Goal: Find specific page/section: Find specific page/section

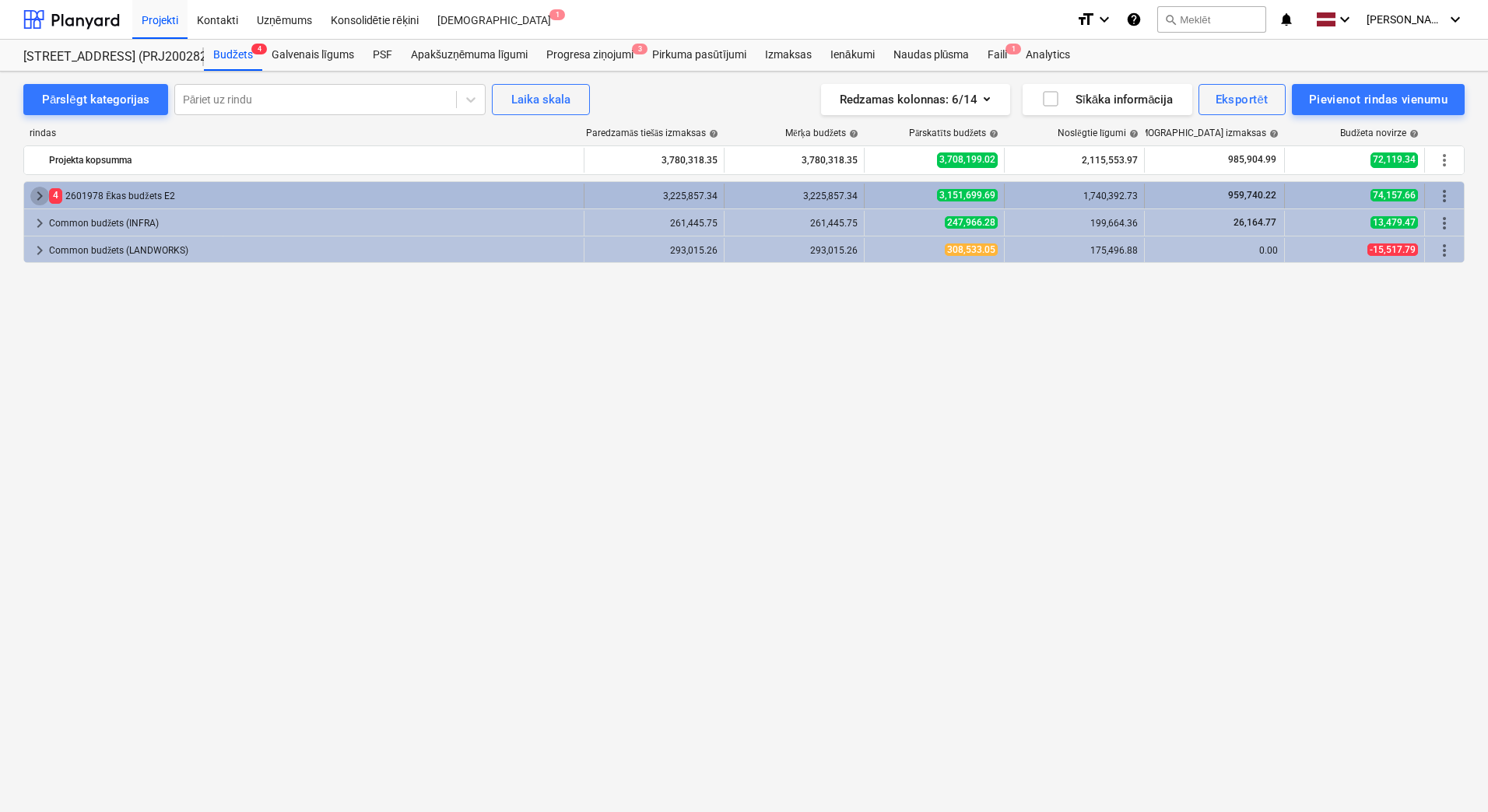
click at [37, 189] on span "keyboard_arrow_right" at bounding box center [40, 196] width 19 height 19
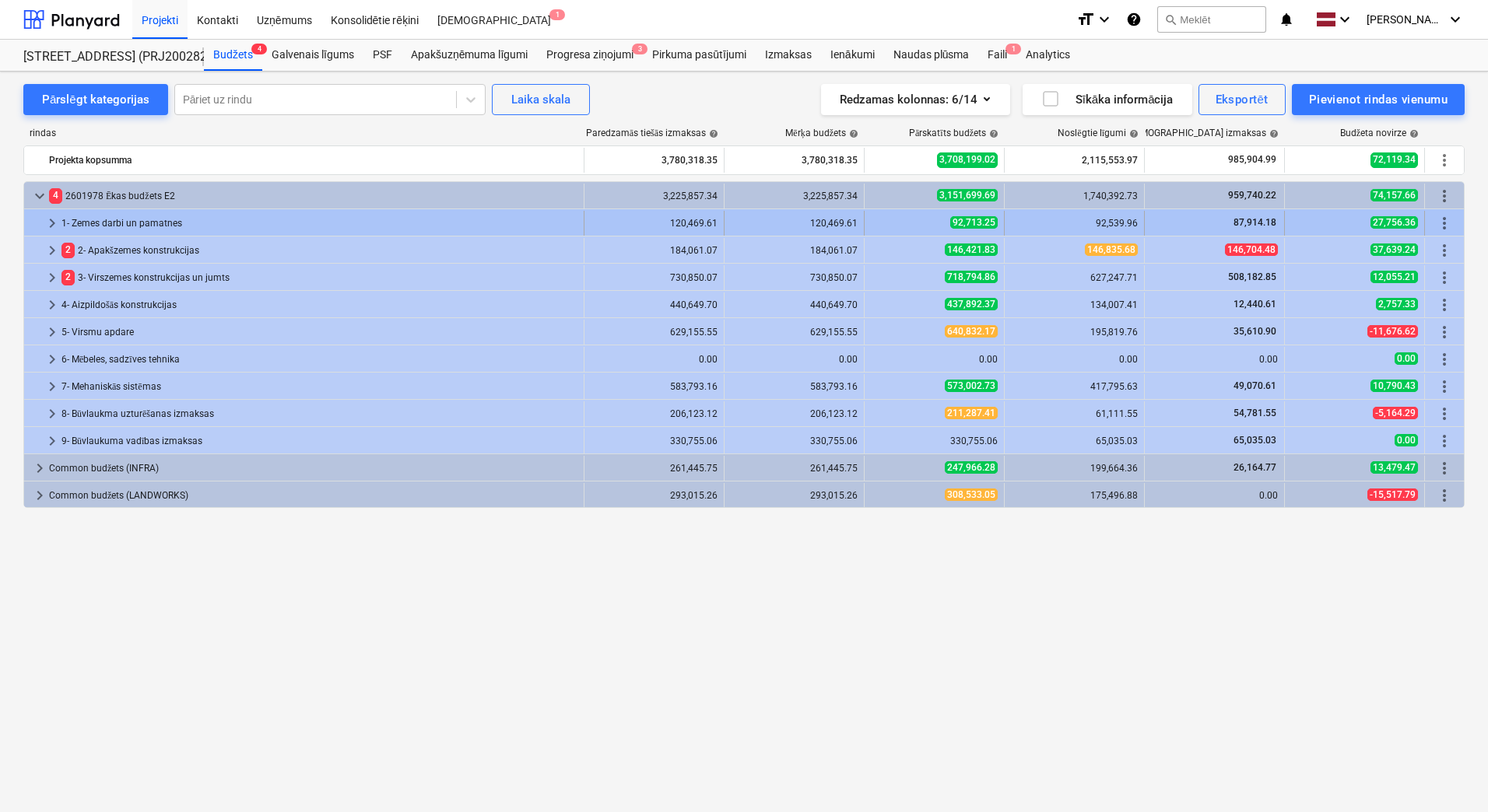
click at [53, 217] on span "keyboard_arrow_right" at bounding box center [52, 223] width 19 height 19
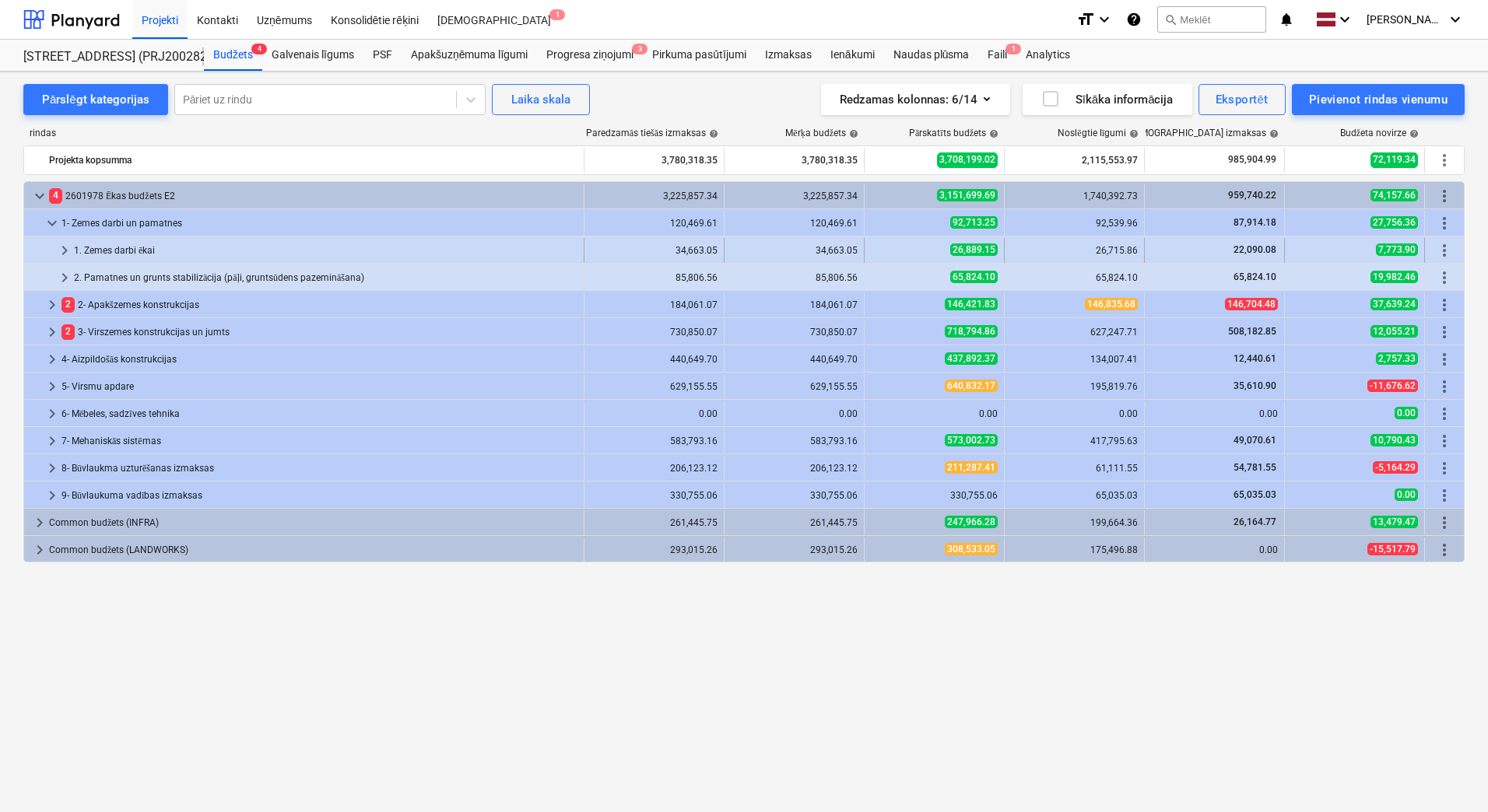
click at [61, 245] on span "keyboard_arrow_right" at bounding box center [64, 250] width 19 height 19
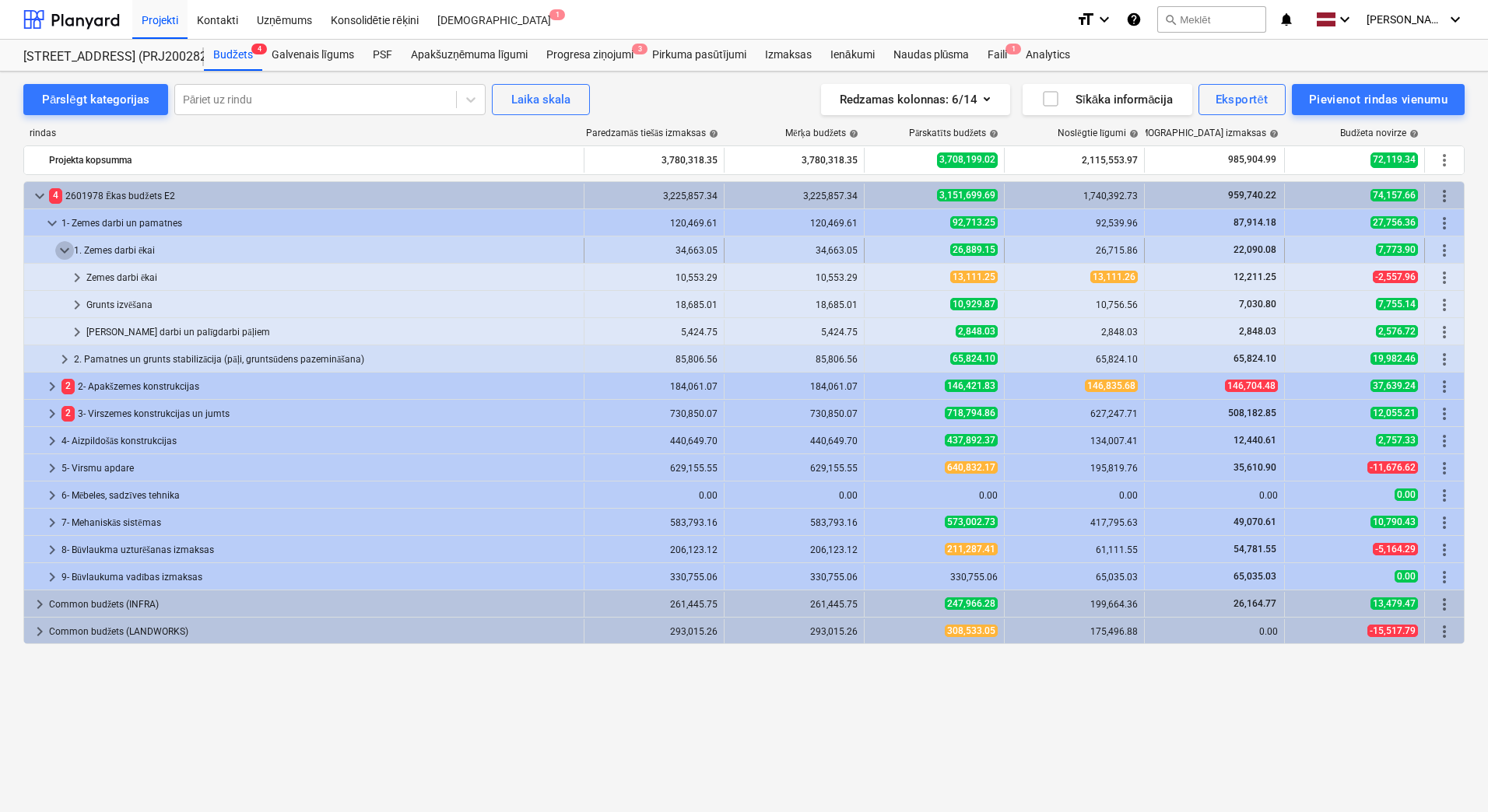
click at [68, 249] on span "keyboard_arrow_down" at bounding box center [64, 250] width 19 height 19
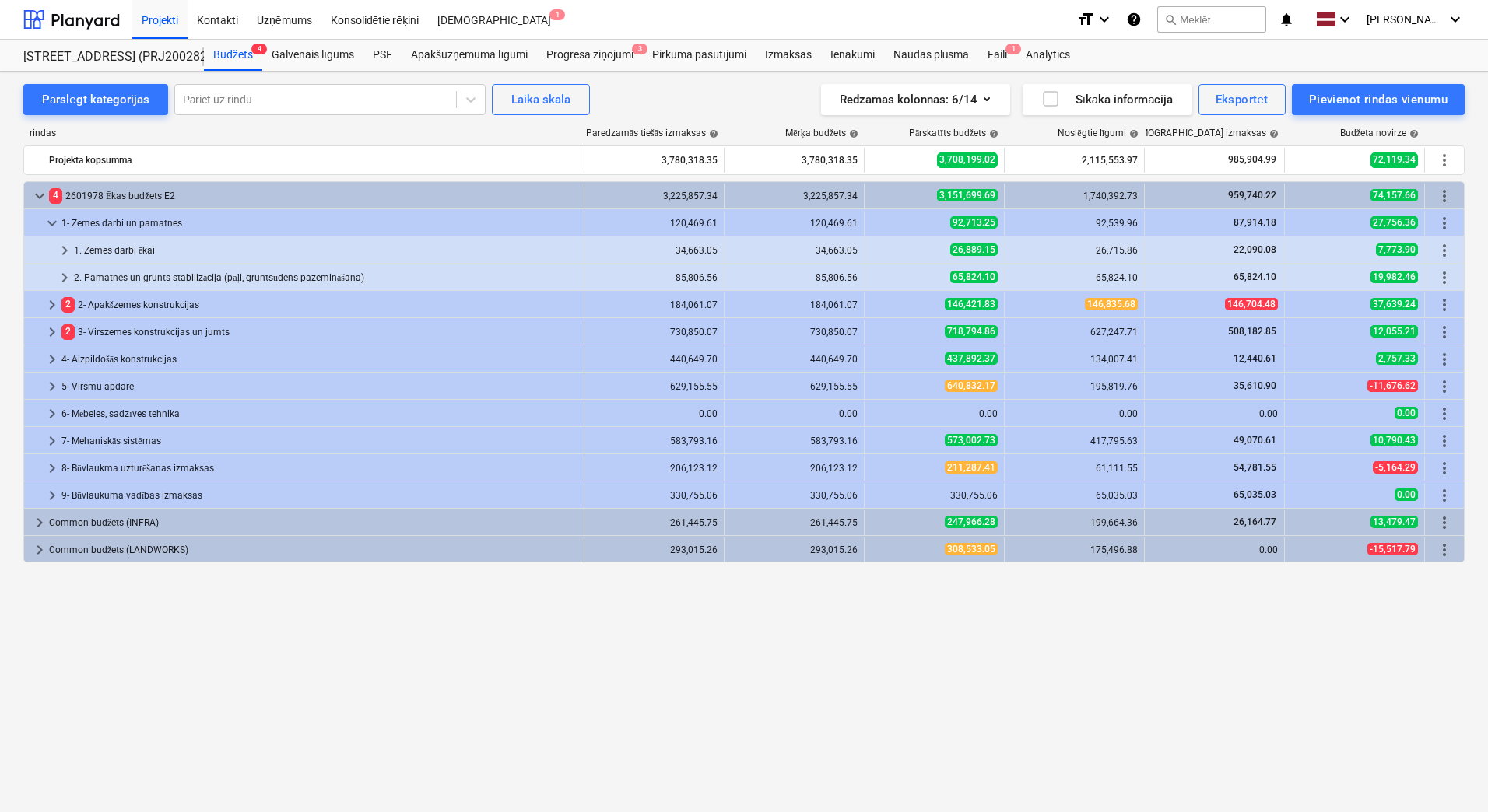
click at [68, 249] on span "keyboard_arrow_right" at bounding box center [64, 250] width 19 height 19
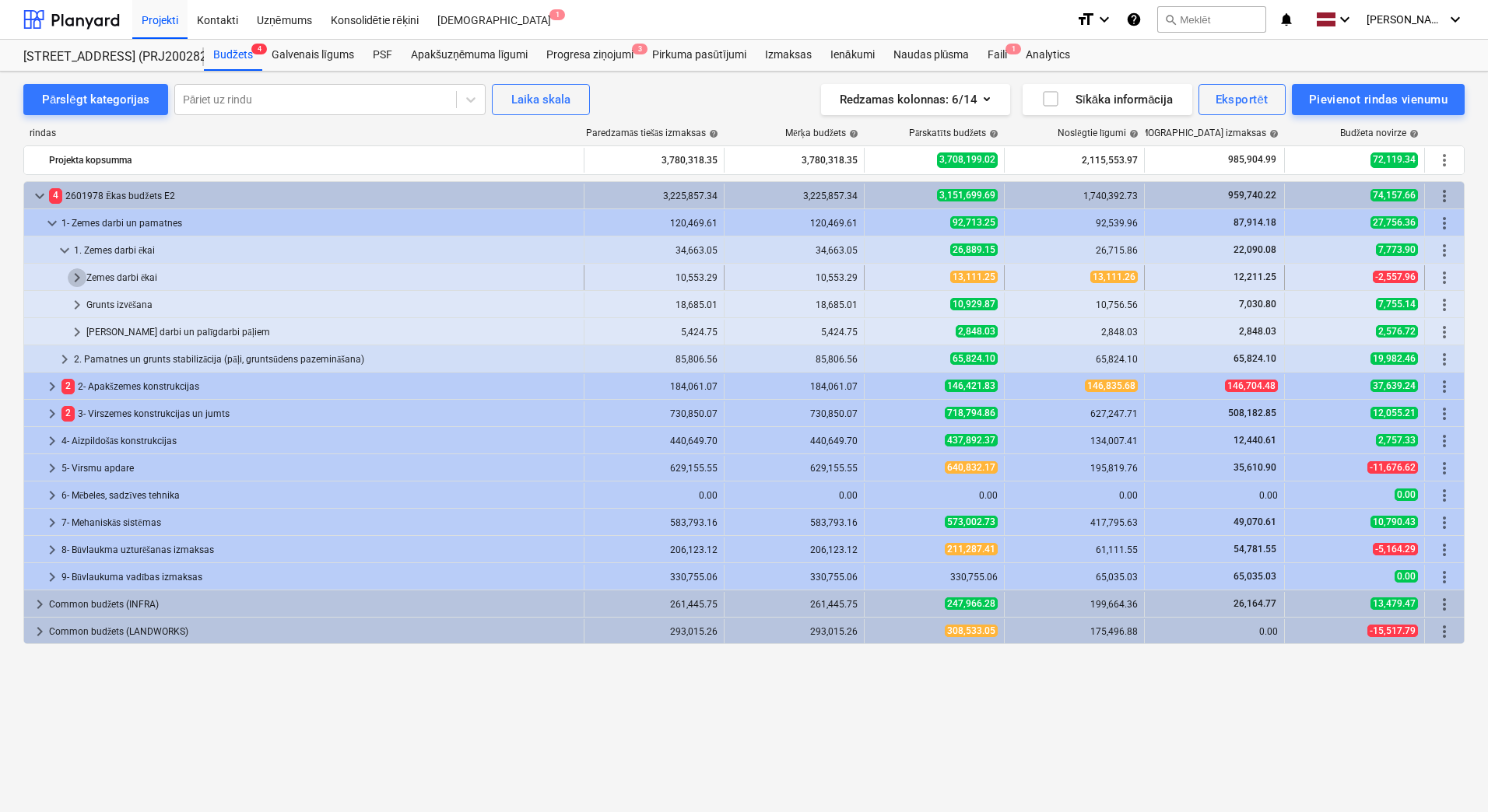
click at [73, 270] on span "keyboard_arrow_right" at bounding box center [77, 278] width 19 height 19
click at [62, 365] on span "keyboard_arrow_right" at bounding box center [64, 359] width 19 height 19
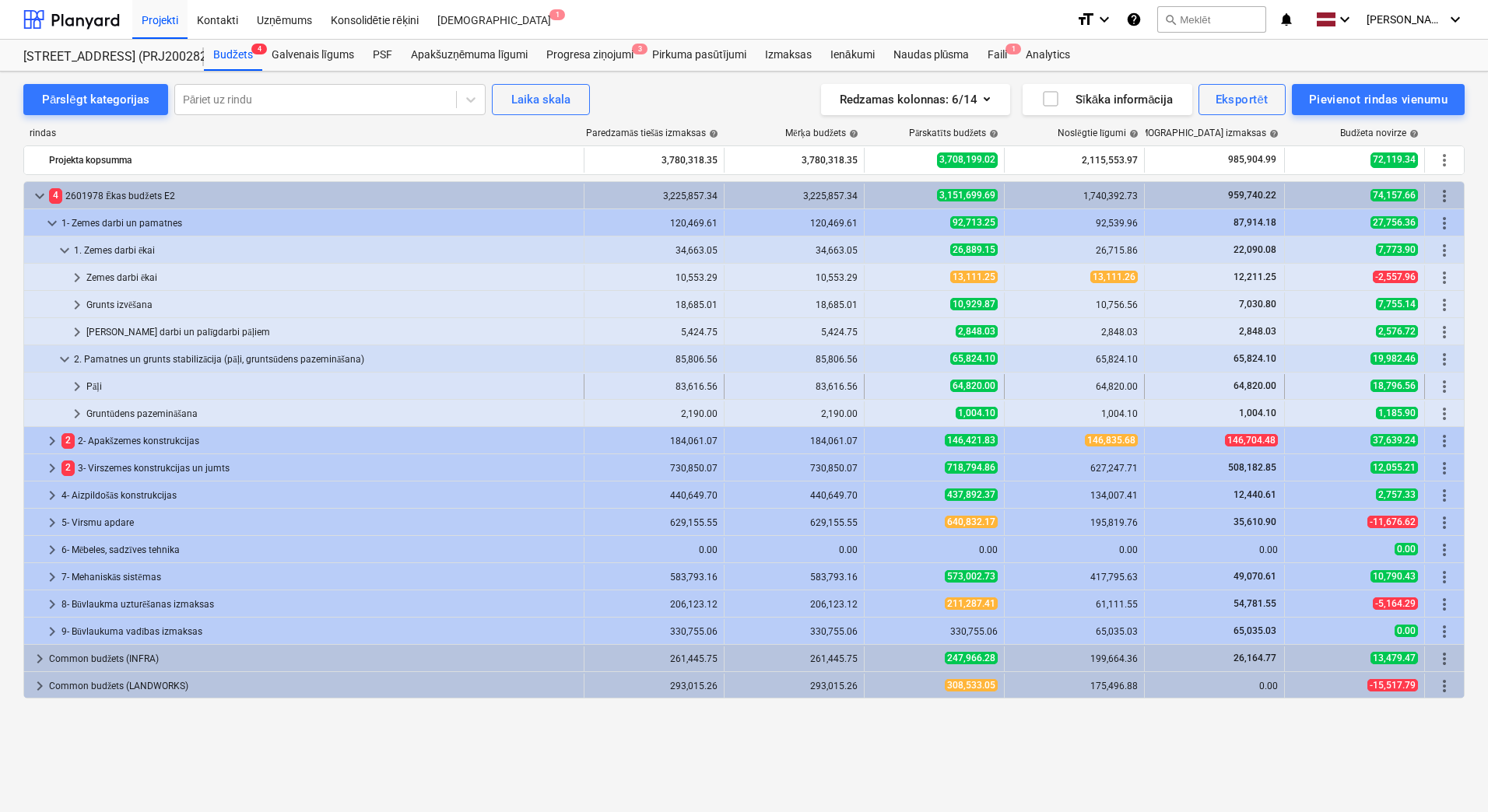
click at [72, 390] on span "keyboard_arrow_right" at bounding box center [77, 386] width 19 height 19
click at [68, 361] on span "keyboard_arrow_down" at bounding box center [64, 359] width 19 height 19
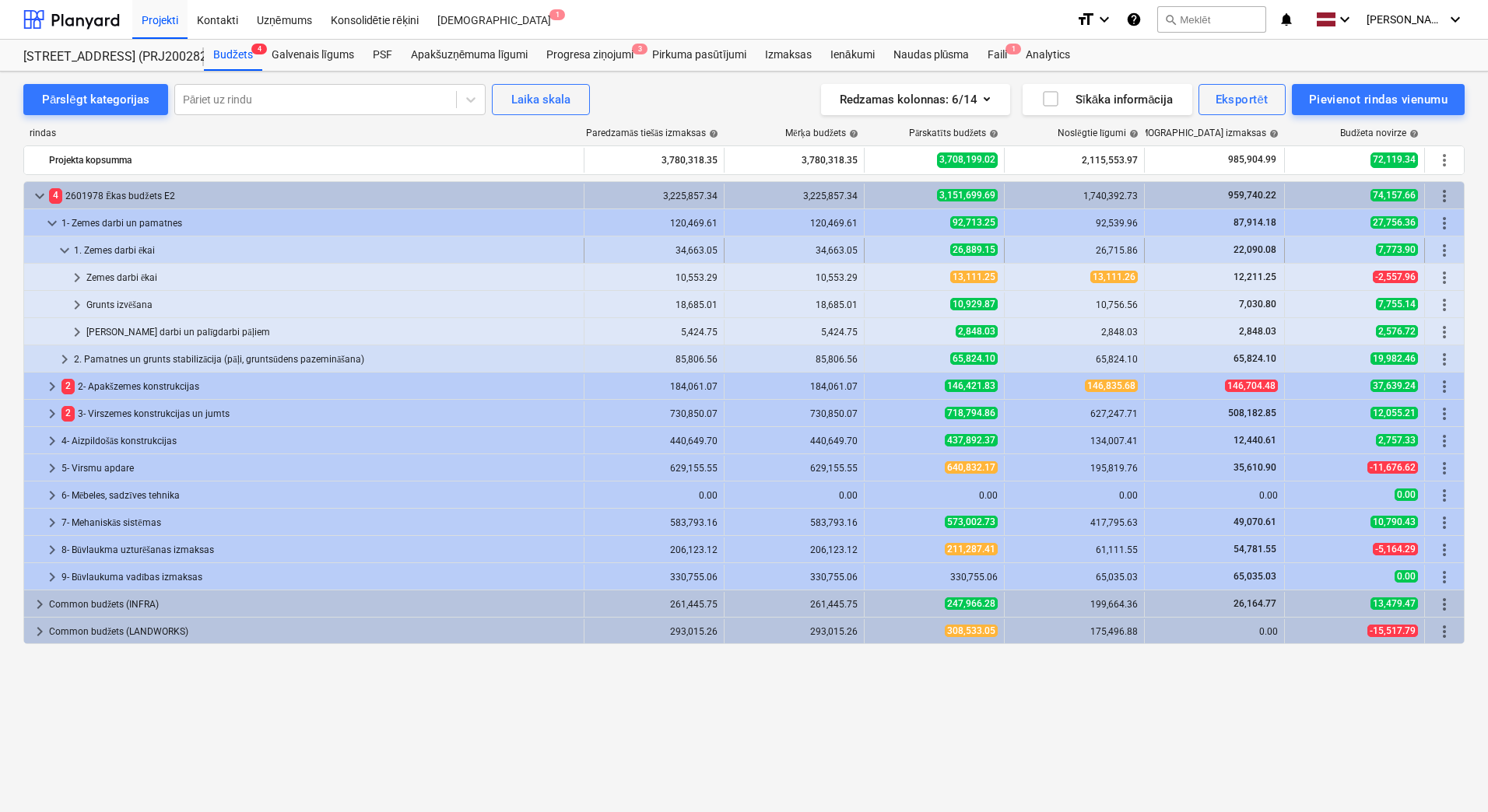
click at [64, 244] on span "keyboard_arrow_down" at bounding box center [64, 250] width 19 height 19
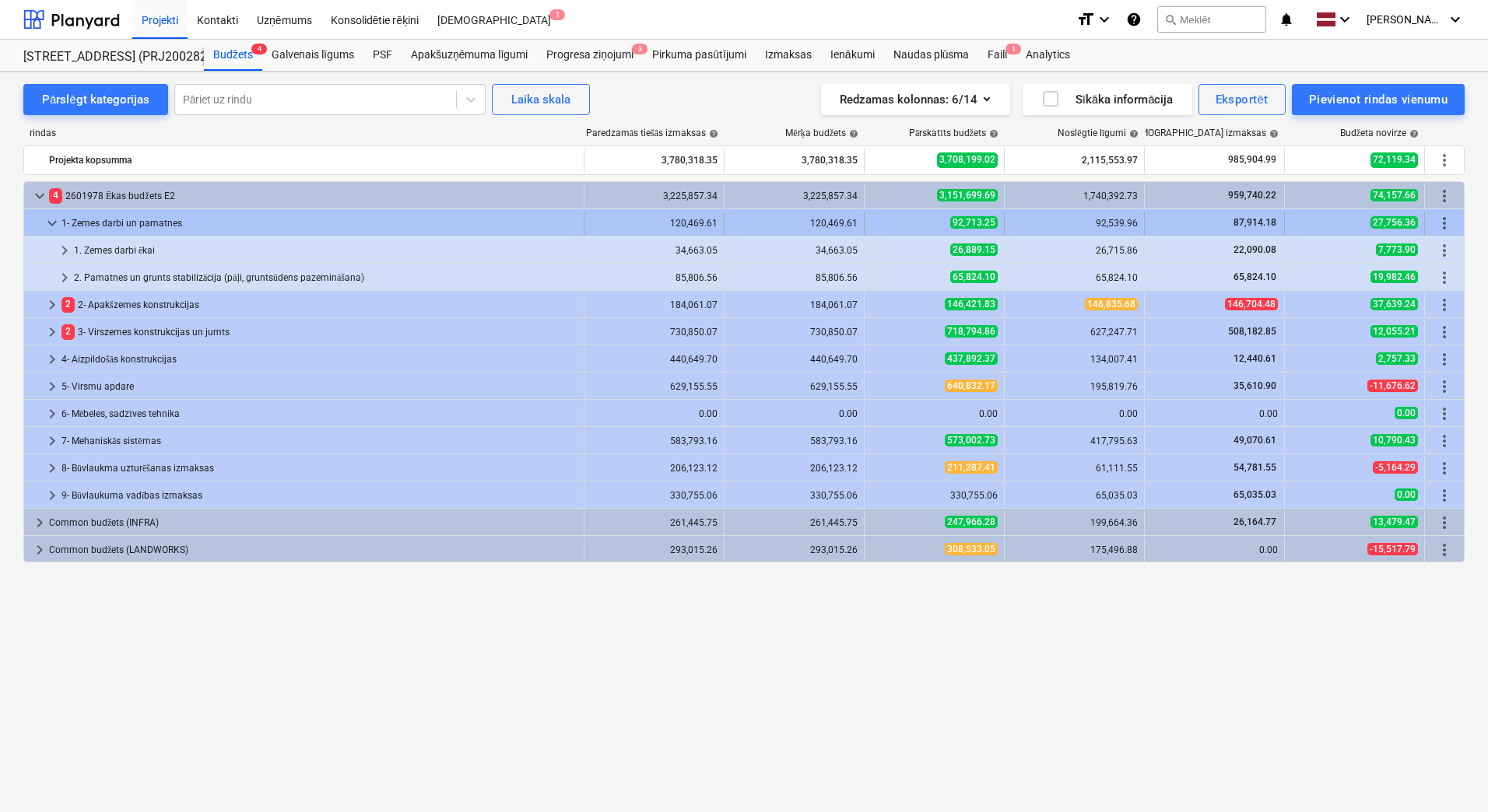
click at [54, 225] on span "keyboard_arrow_down" at bounding box center [52, 223] width 19 height 19
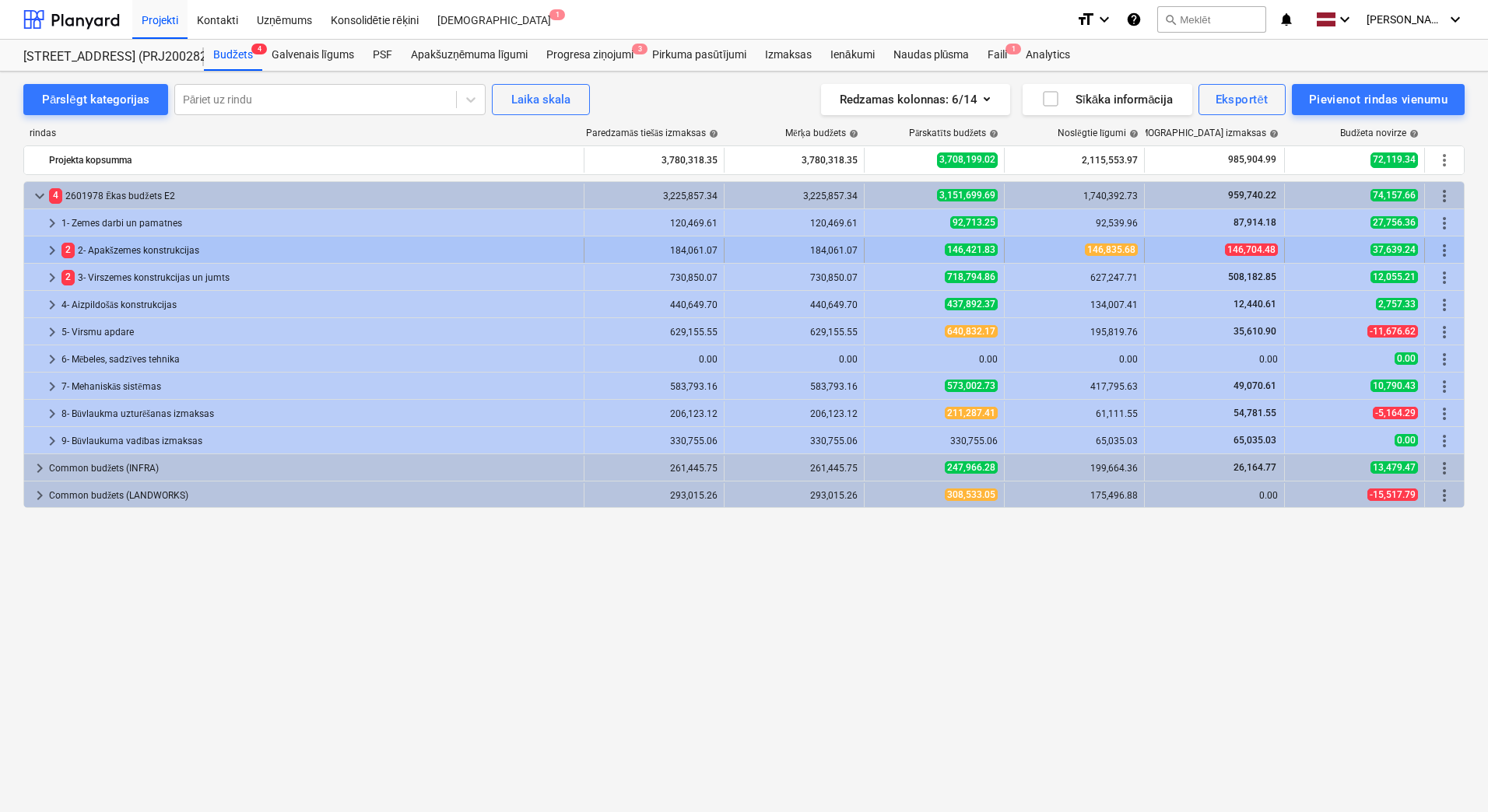
click at [50, 255] on span "keyboard_arrow_right" at bounding box center [52, 250] width 19 height 19
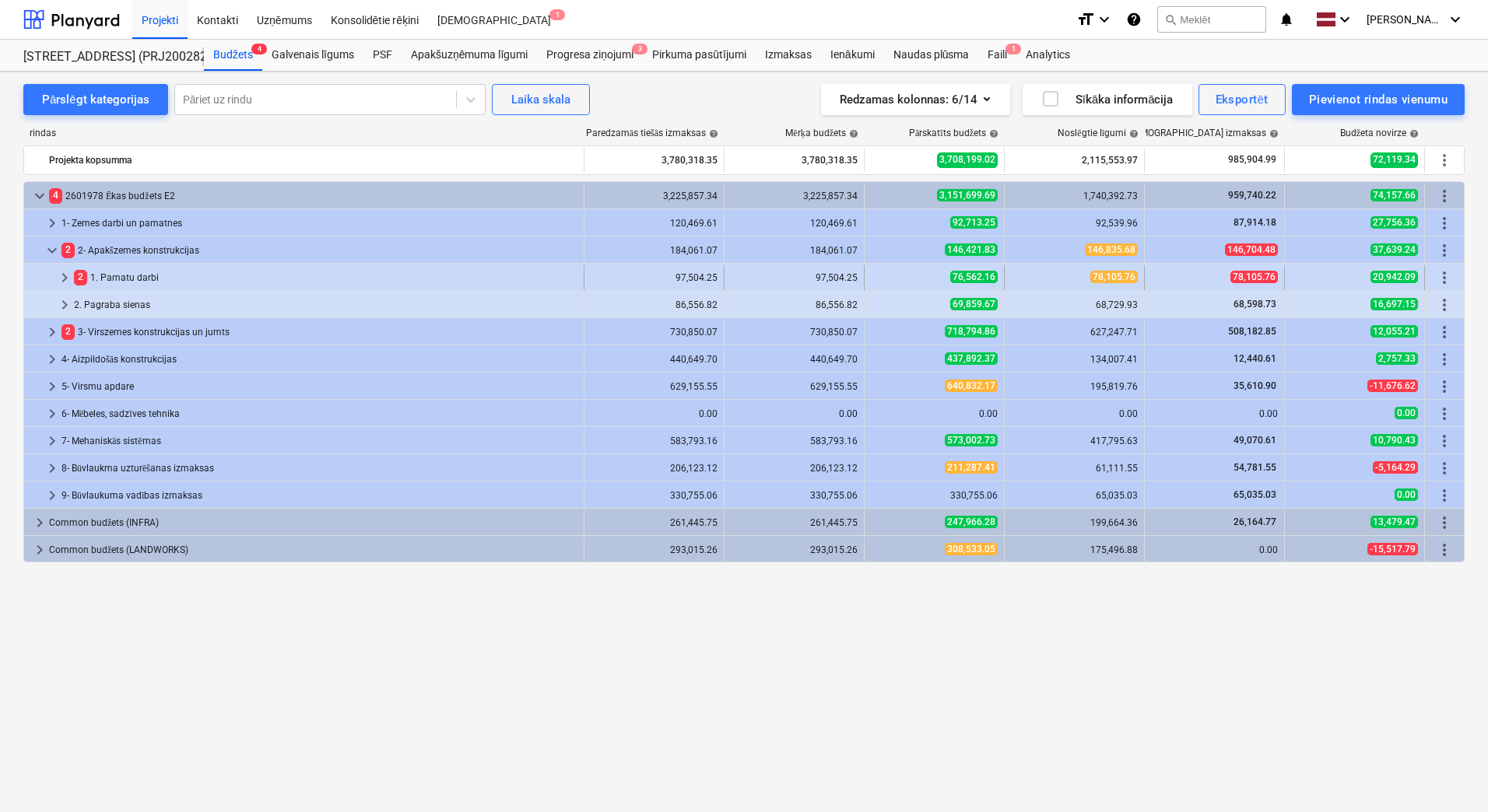
click at [165, 279] on div "2 1. Pamatu darbi" at bounding box center [325, 277] width 503 height 25
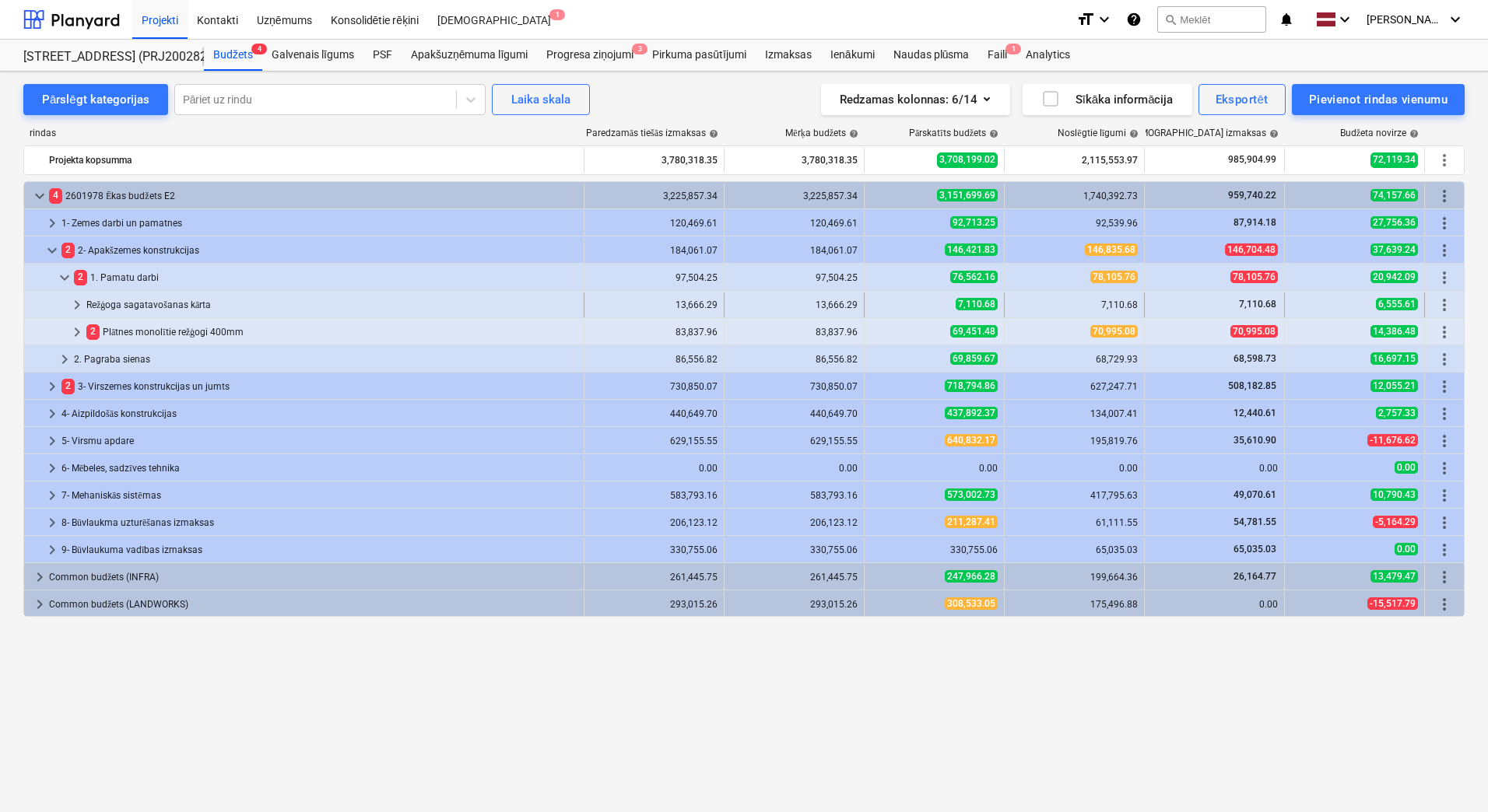
click at [187, 304] on div "Režģoga sagatavošanas kārta" at bounding box center [332, 304] width 491 height 25
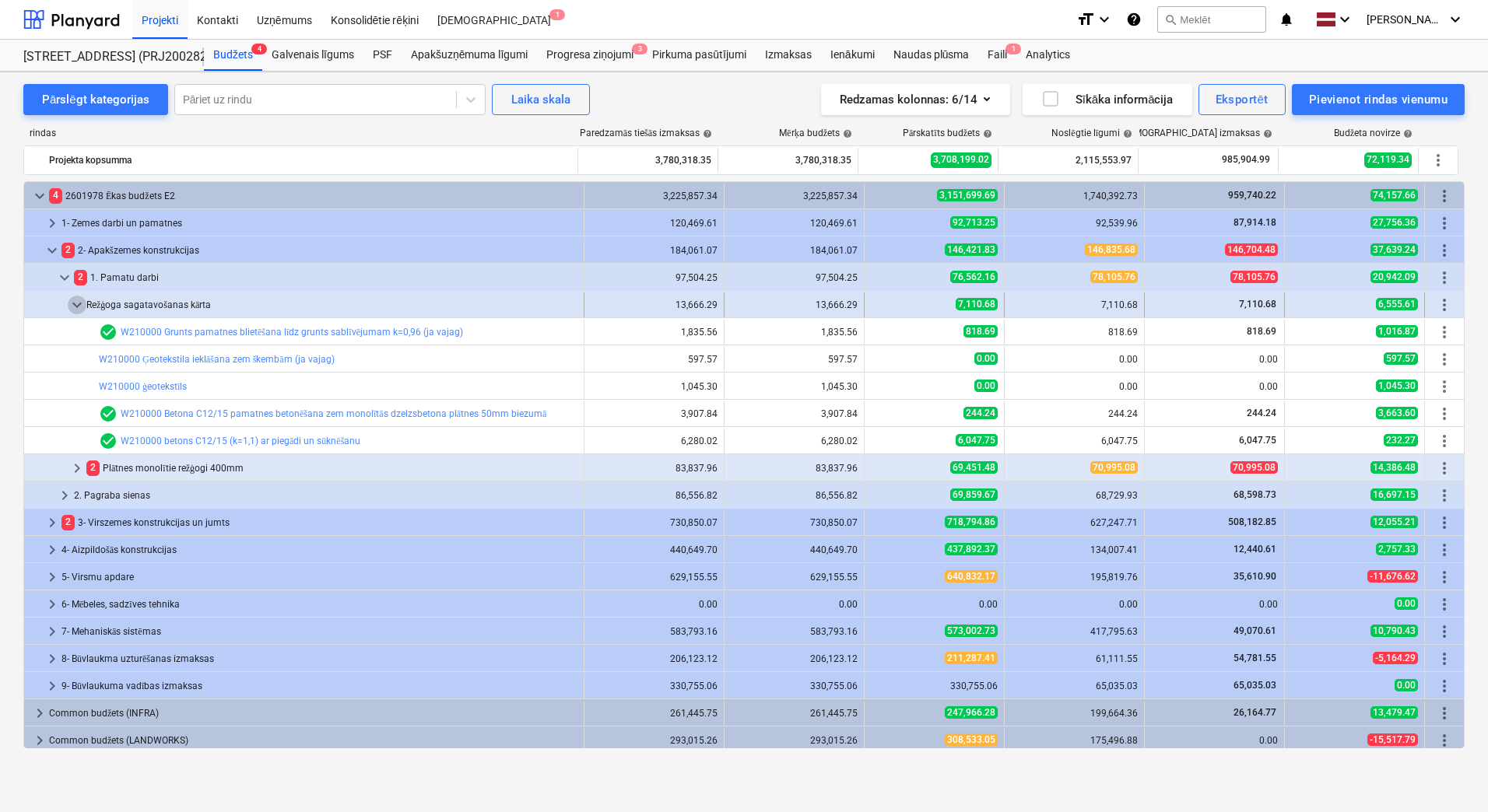
click at [72, 302] on span "keyboard_arrow_down" at bounding box center [77, 305] width 19 height 19
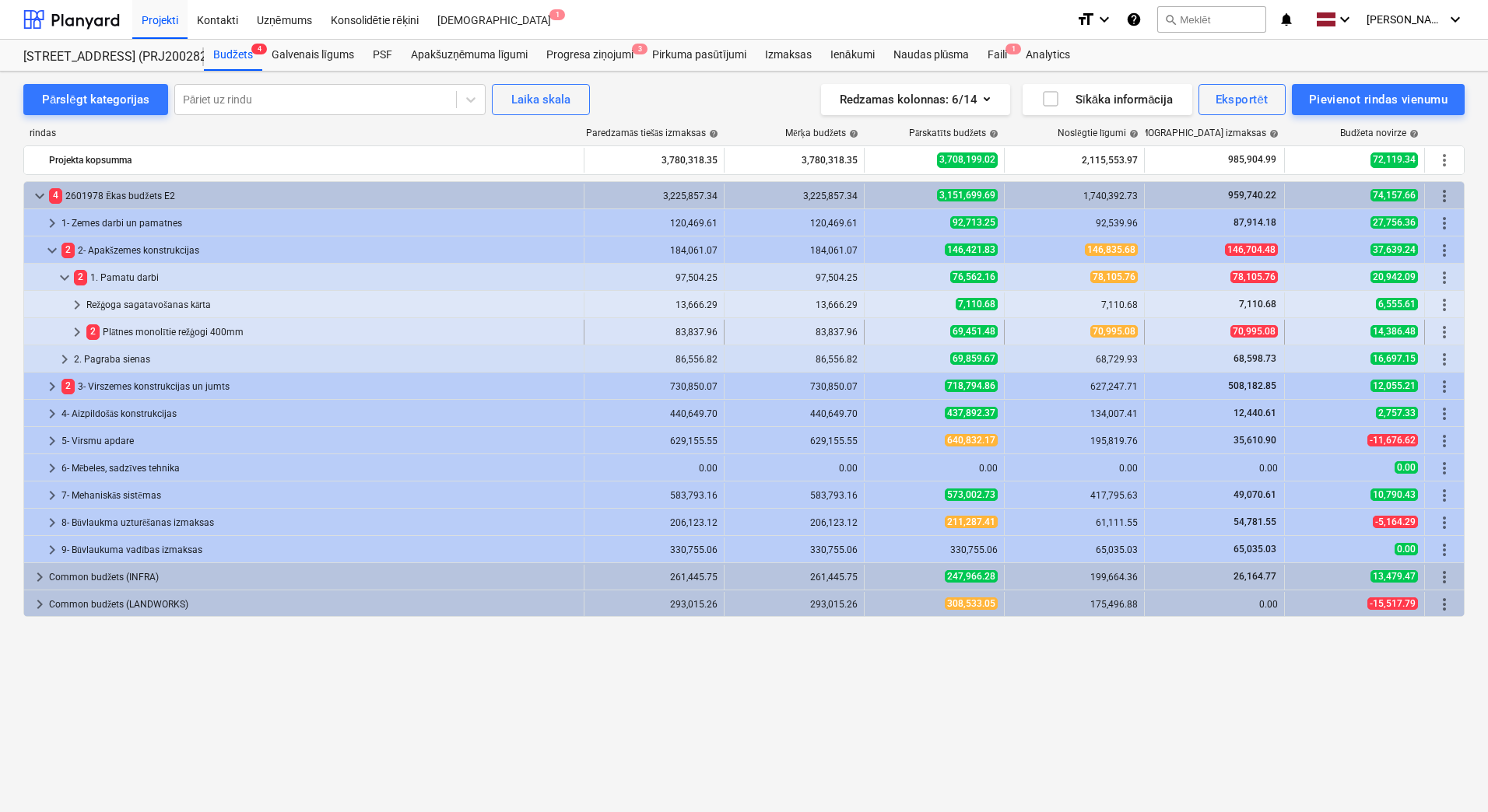
click at [75, 327] on span "keyboard_arrow_right" at bounding box center [77, 332] width 19 height 19
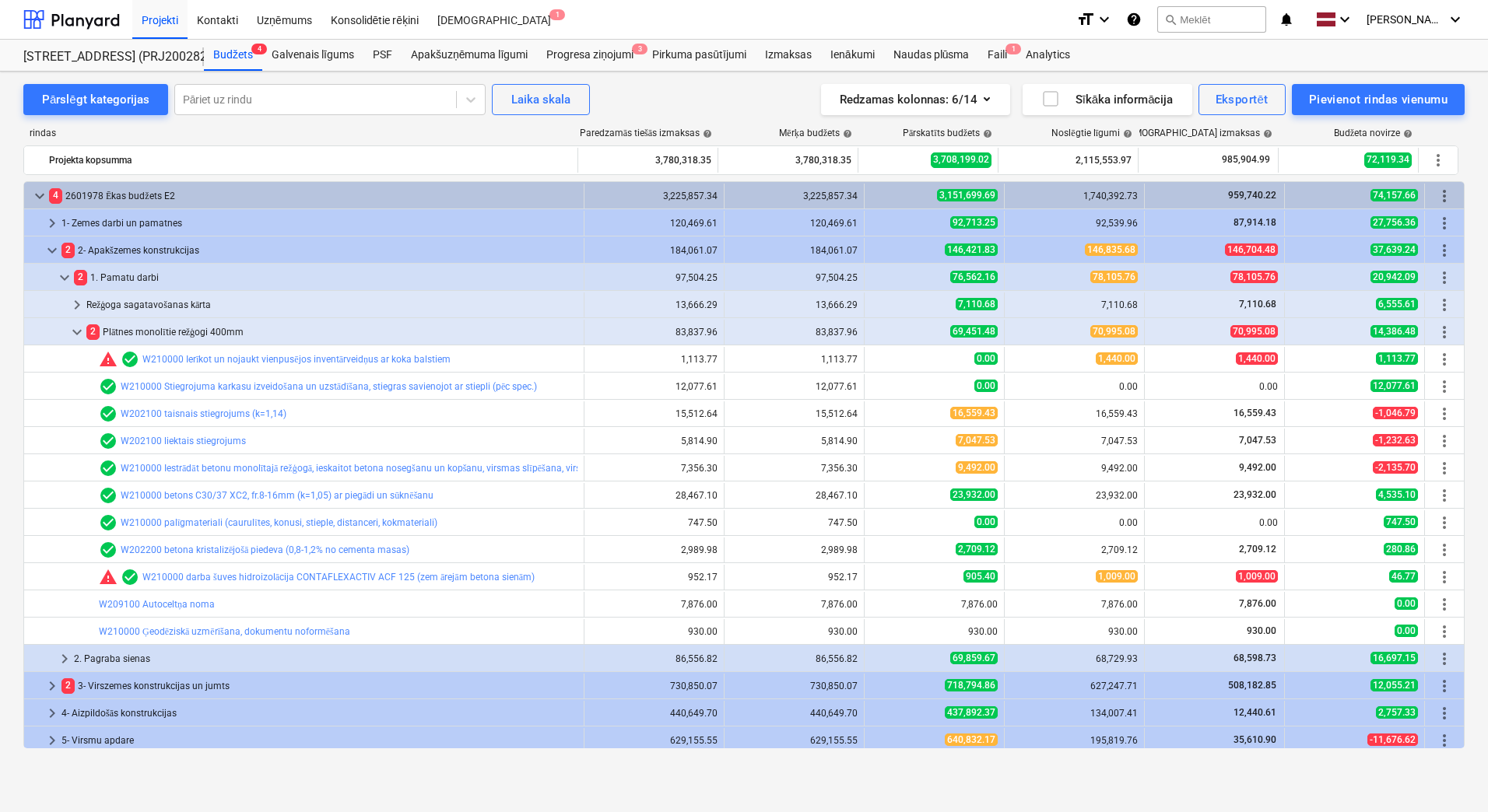
click at [75, 327] on span "keyboard_arrow_down" at bounding box center [77, 332] width 19 height 19
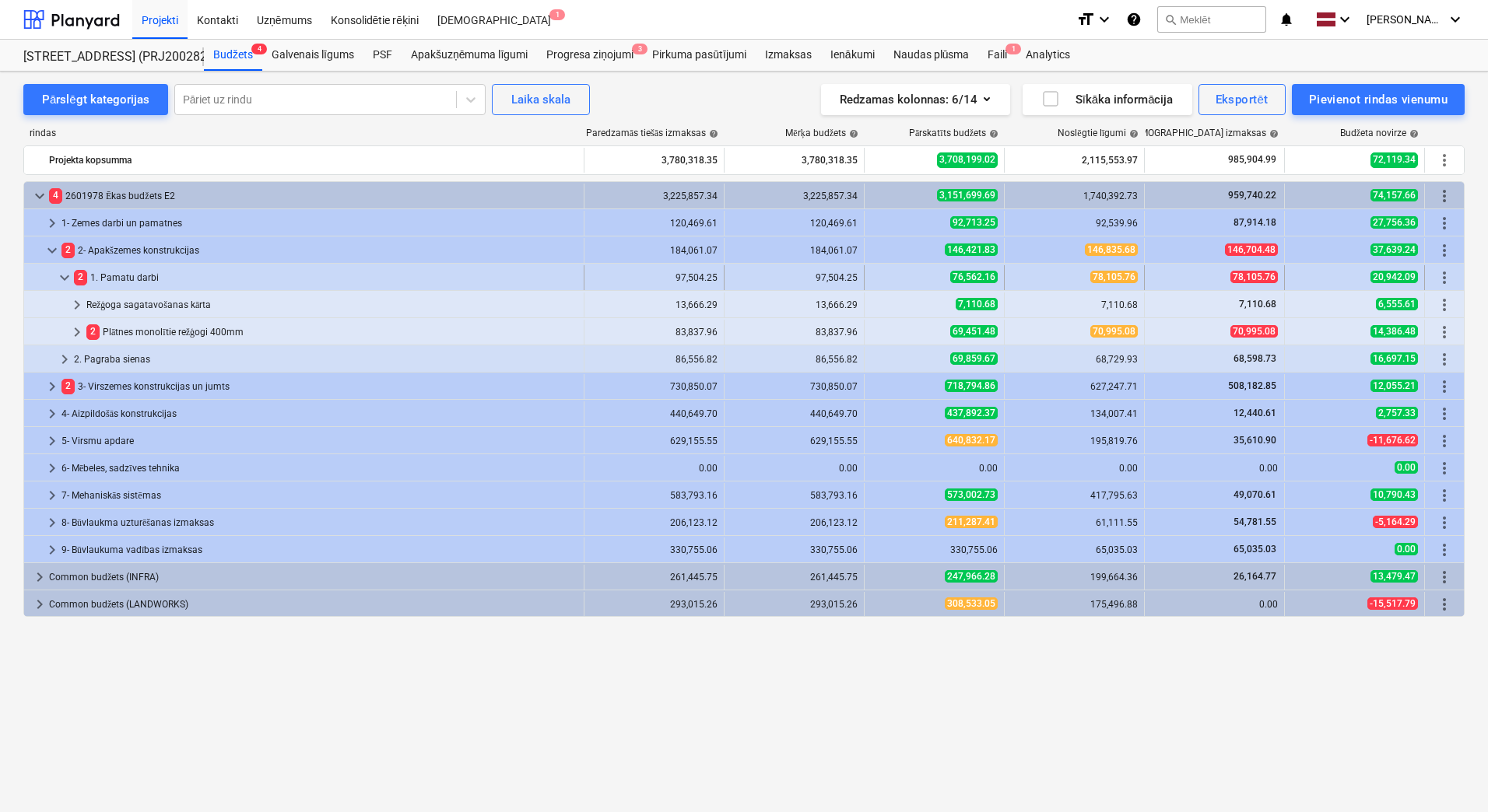
click at [59, 269] on span "keyboard_arrow_down" at bounding box center [64, 278] width 19 height 19
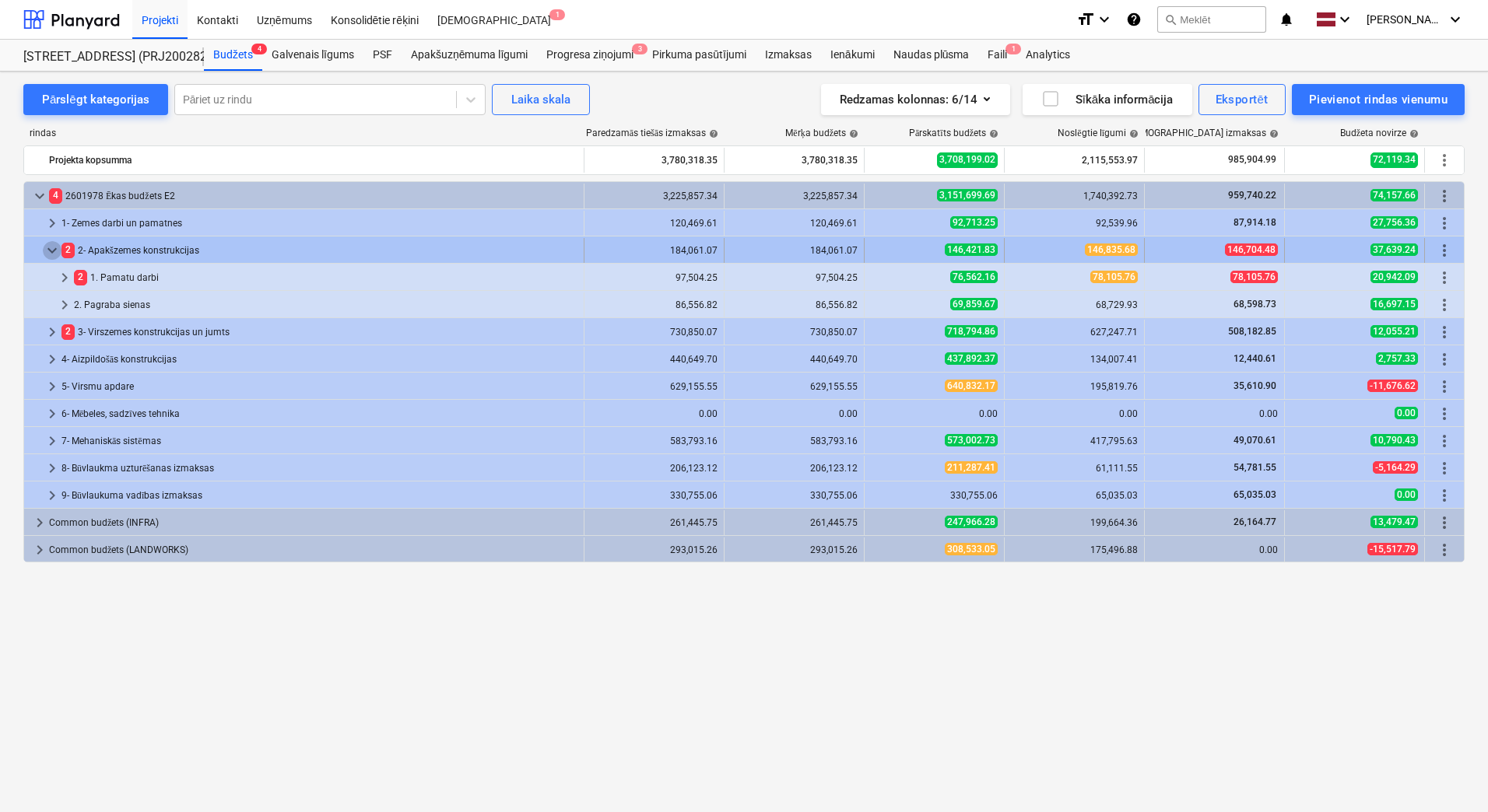
click at [47, 257] on span "keyboard_arrow_down" at bounding box center [52, 250] width 19 height 19
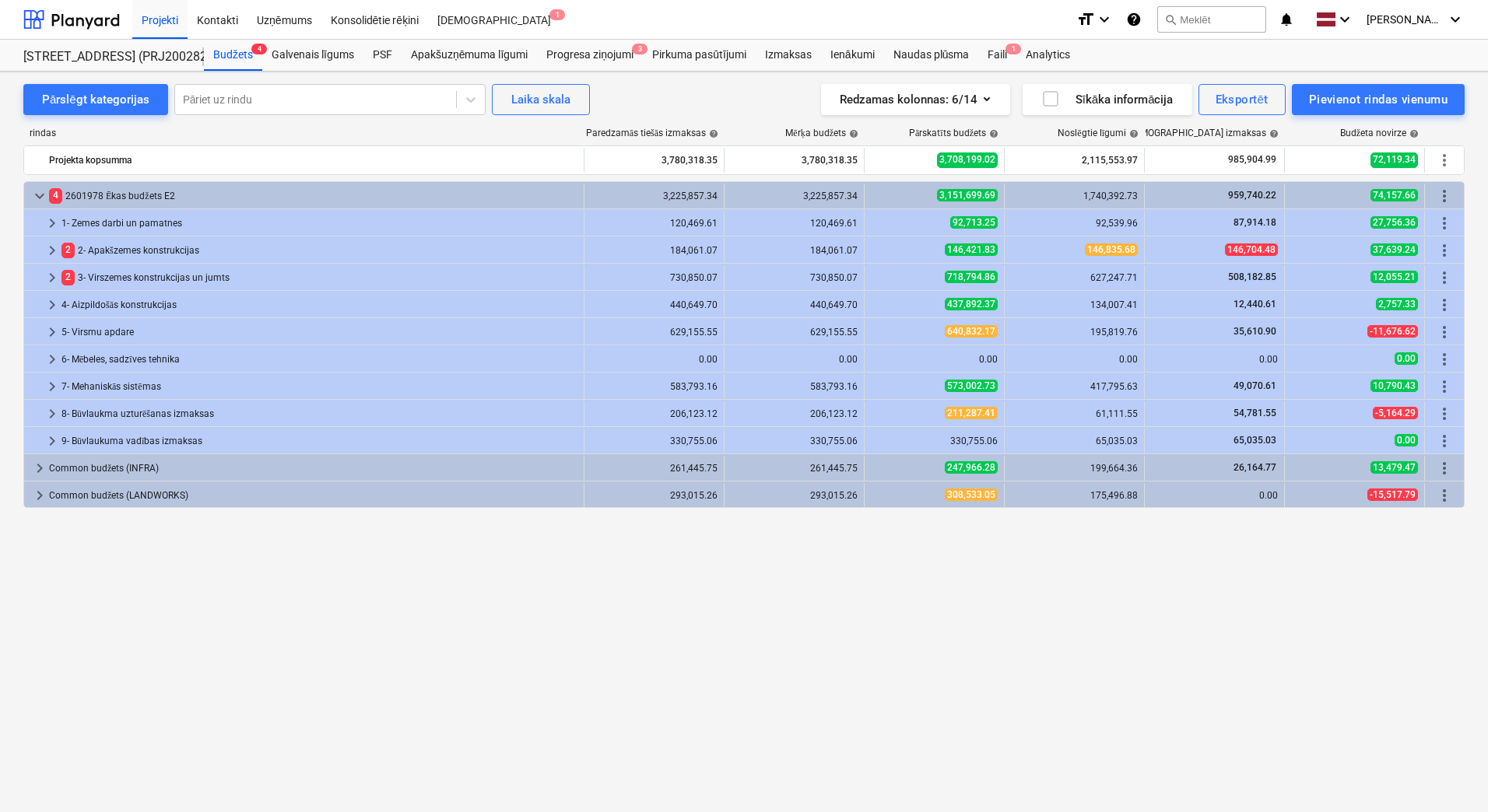
click at [47, 257] on span "keyboard_arrow_right" at bounding box center [52, 250] width 19 height 19
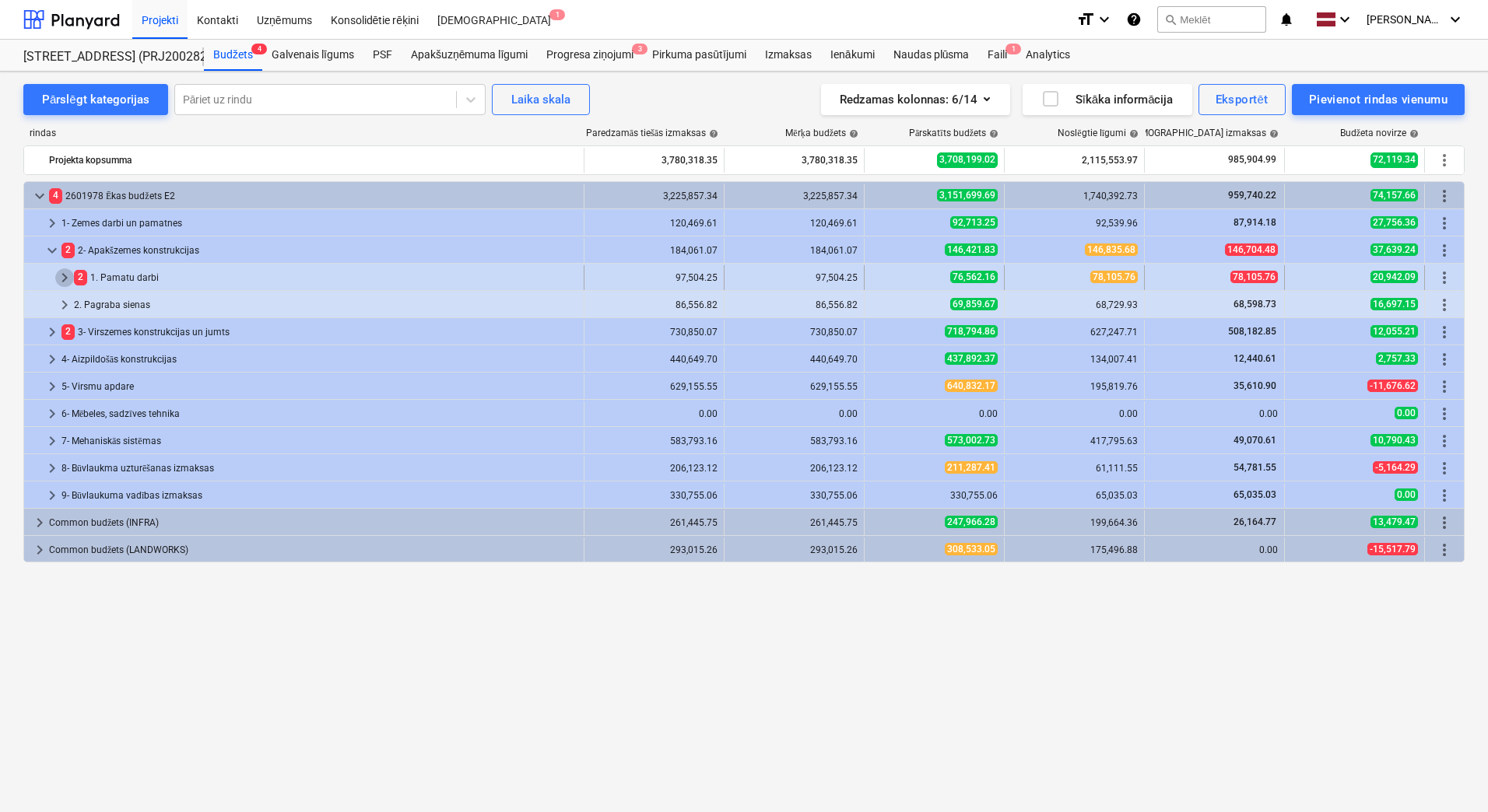
click at [63, 274] on span "keyboard_arrow_right" at bounding box center [64, 278] width 19 height 19
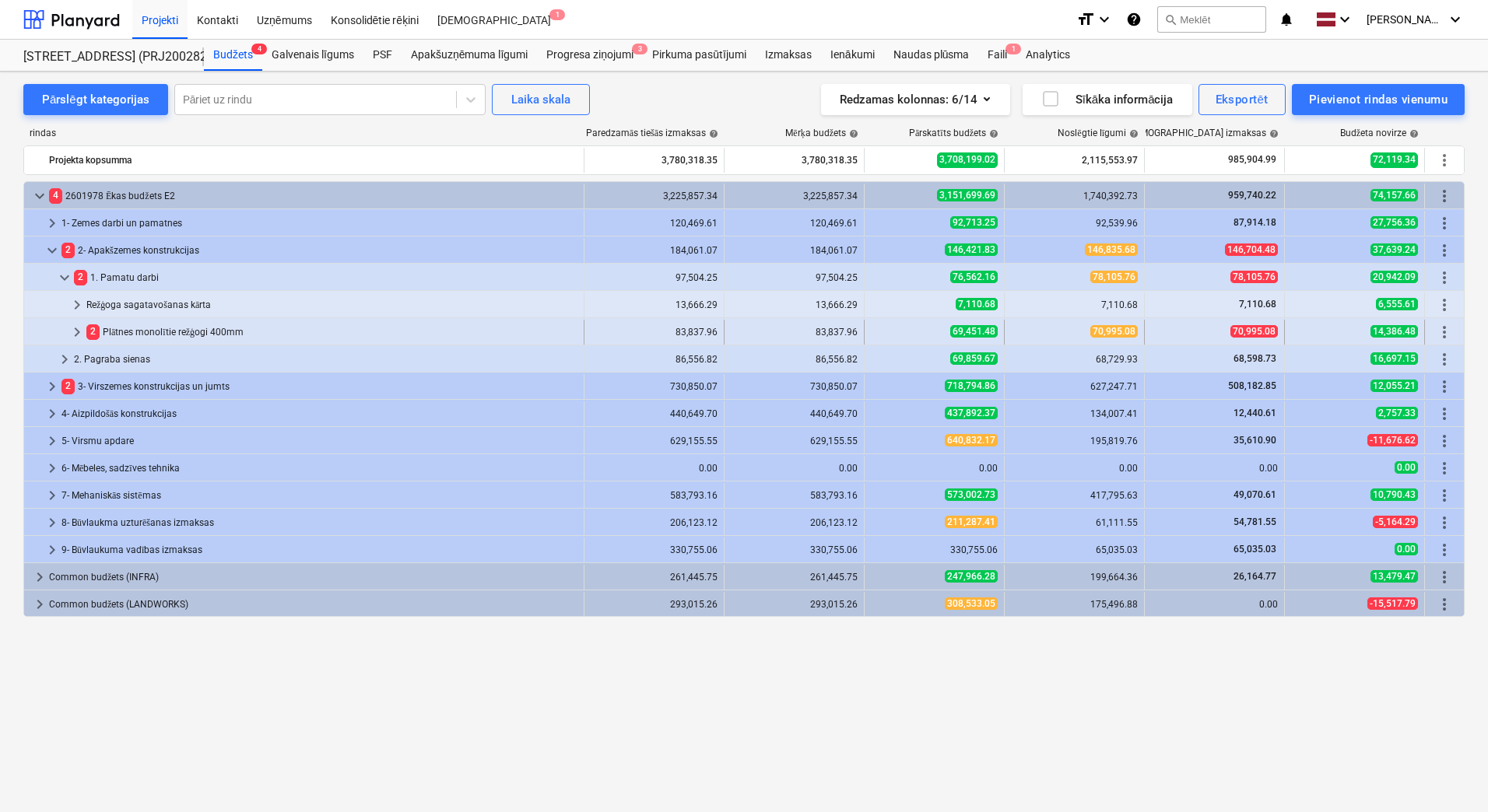
click at [147, 329] on div "2 Plātnes monolītie režģogi 400mm" at bounding box center [332, 332] width 491 height 25
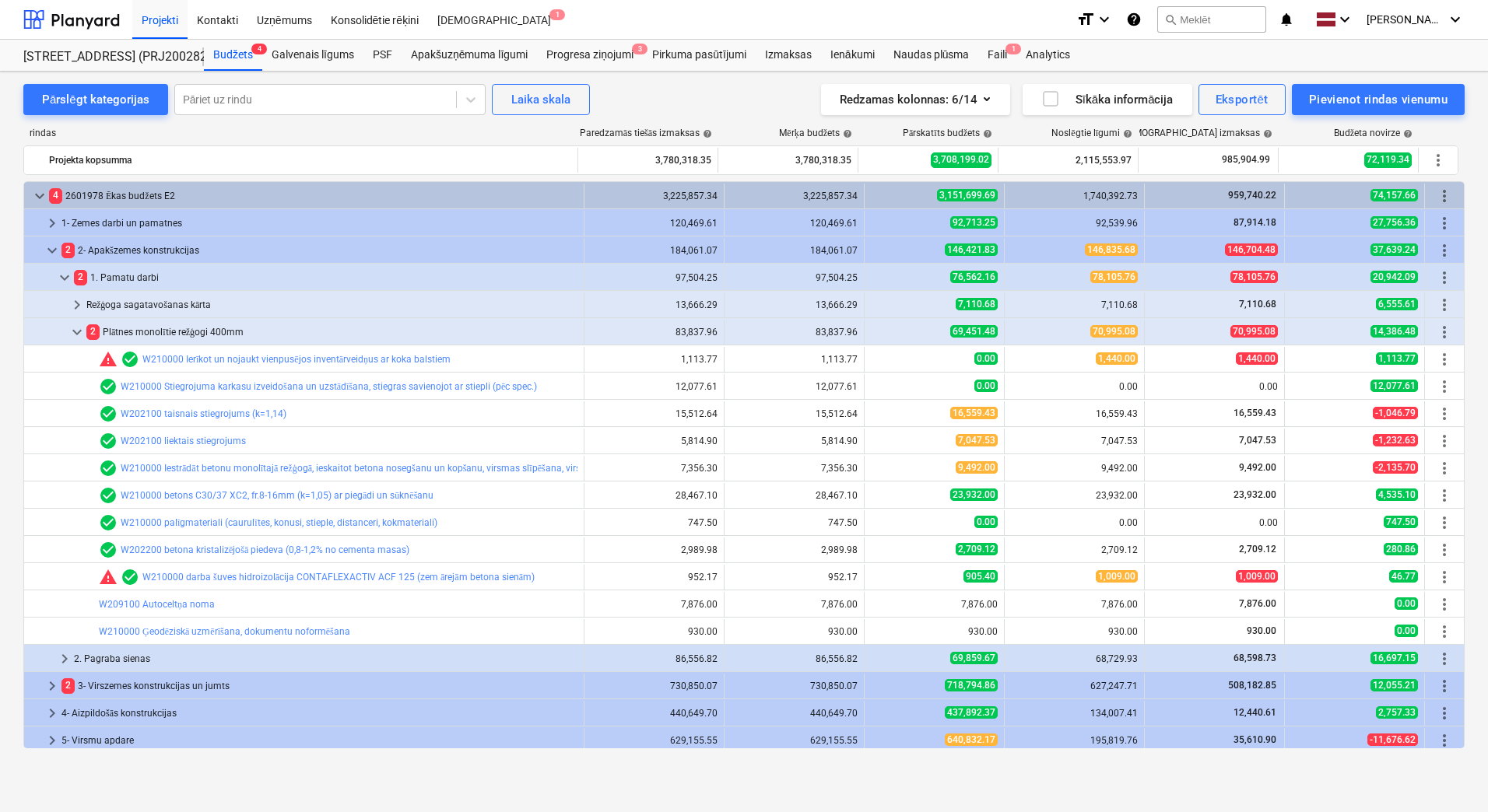
click at [147, 329] on div "2 Plātnes monolītie režģogi 400mm" at bounding box center [332, 332] width 491 height 25
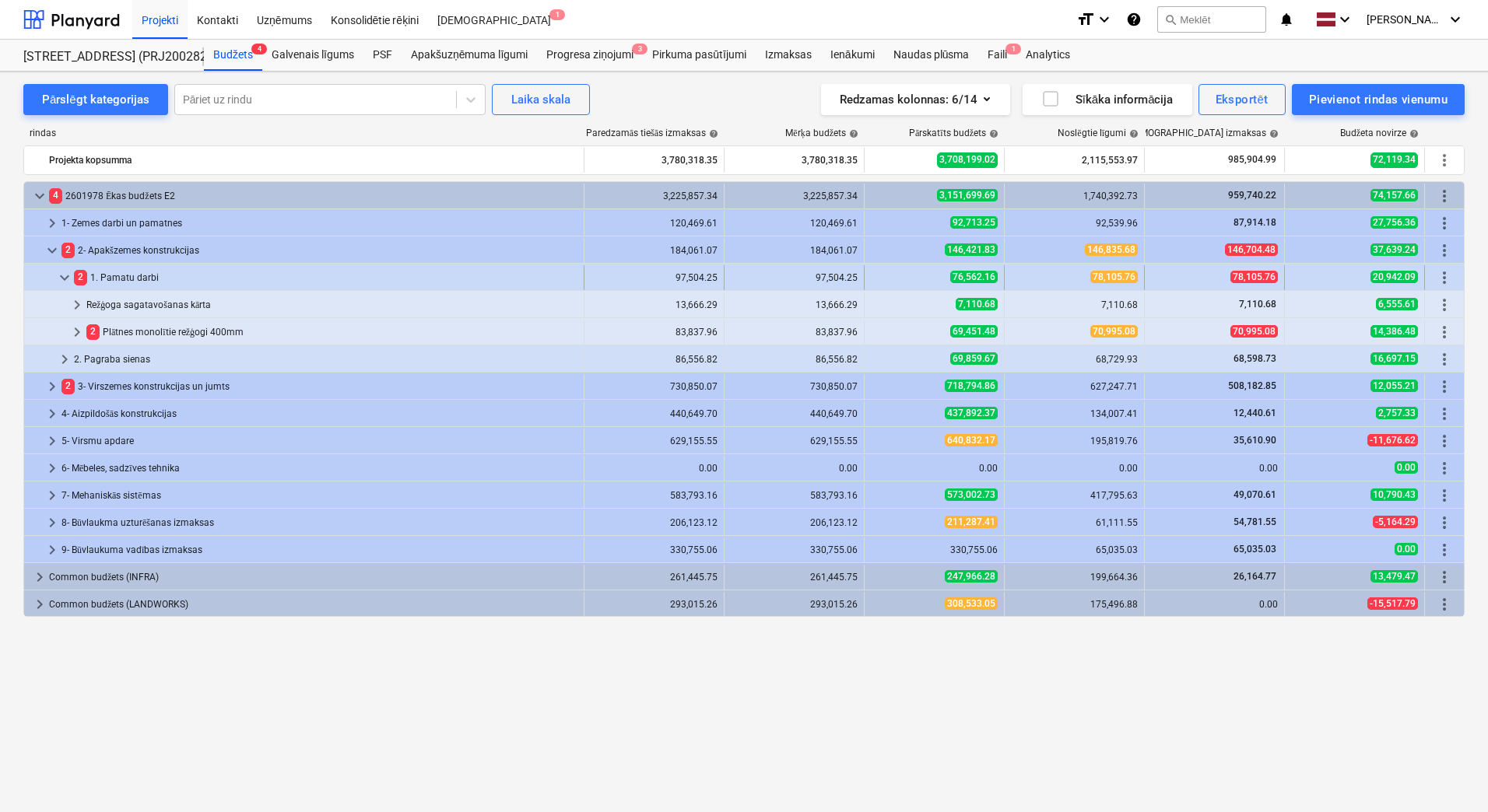
click at [63, 273] on span "keyboard_arrow_down" at bounding box center [64, 278] width 19 height 19
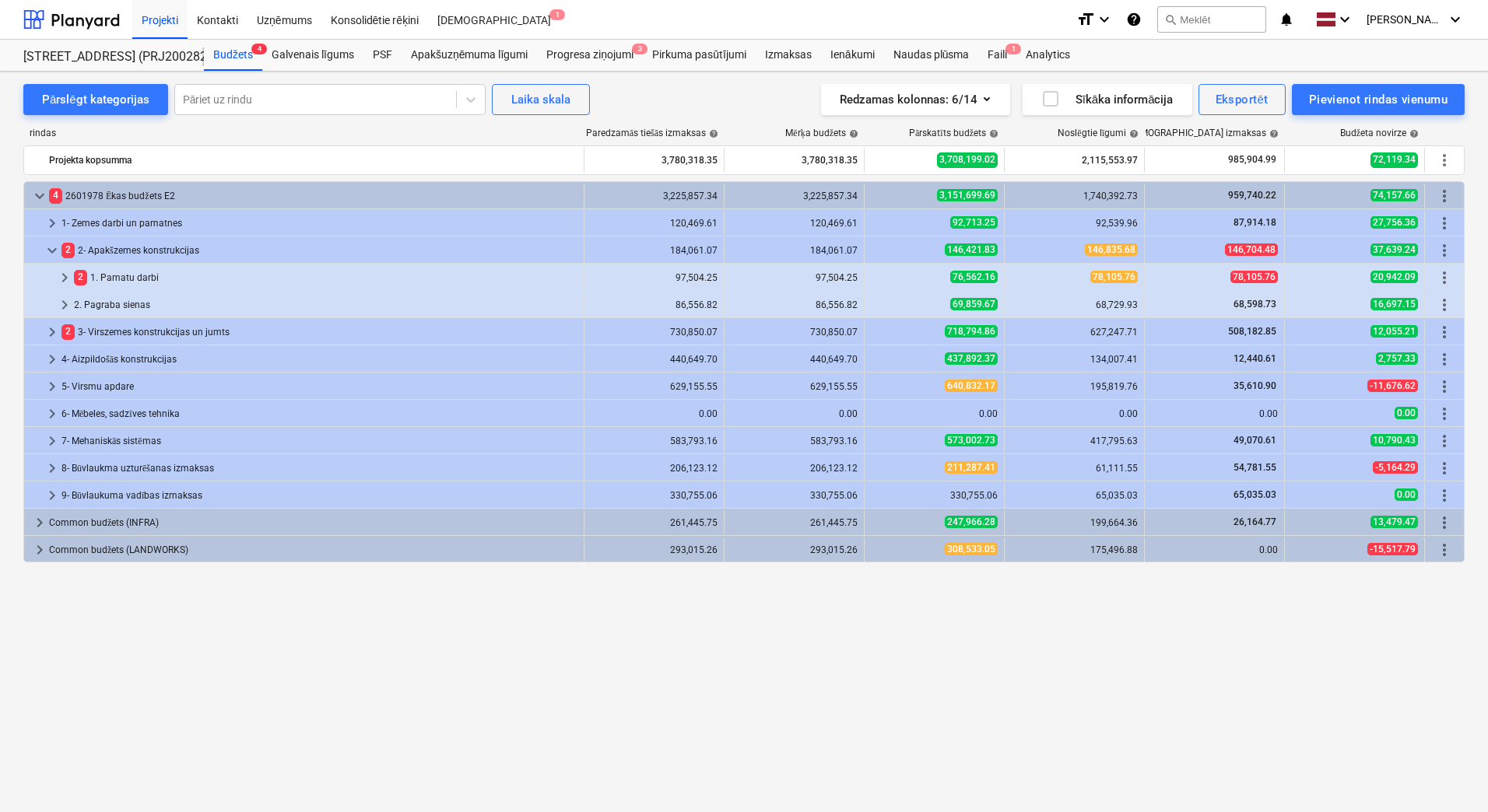
click at [63, 273] on span "keyboard_arrow_right" at bounding box center [64, 278] width 19 height 19
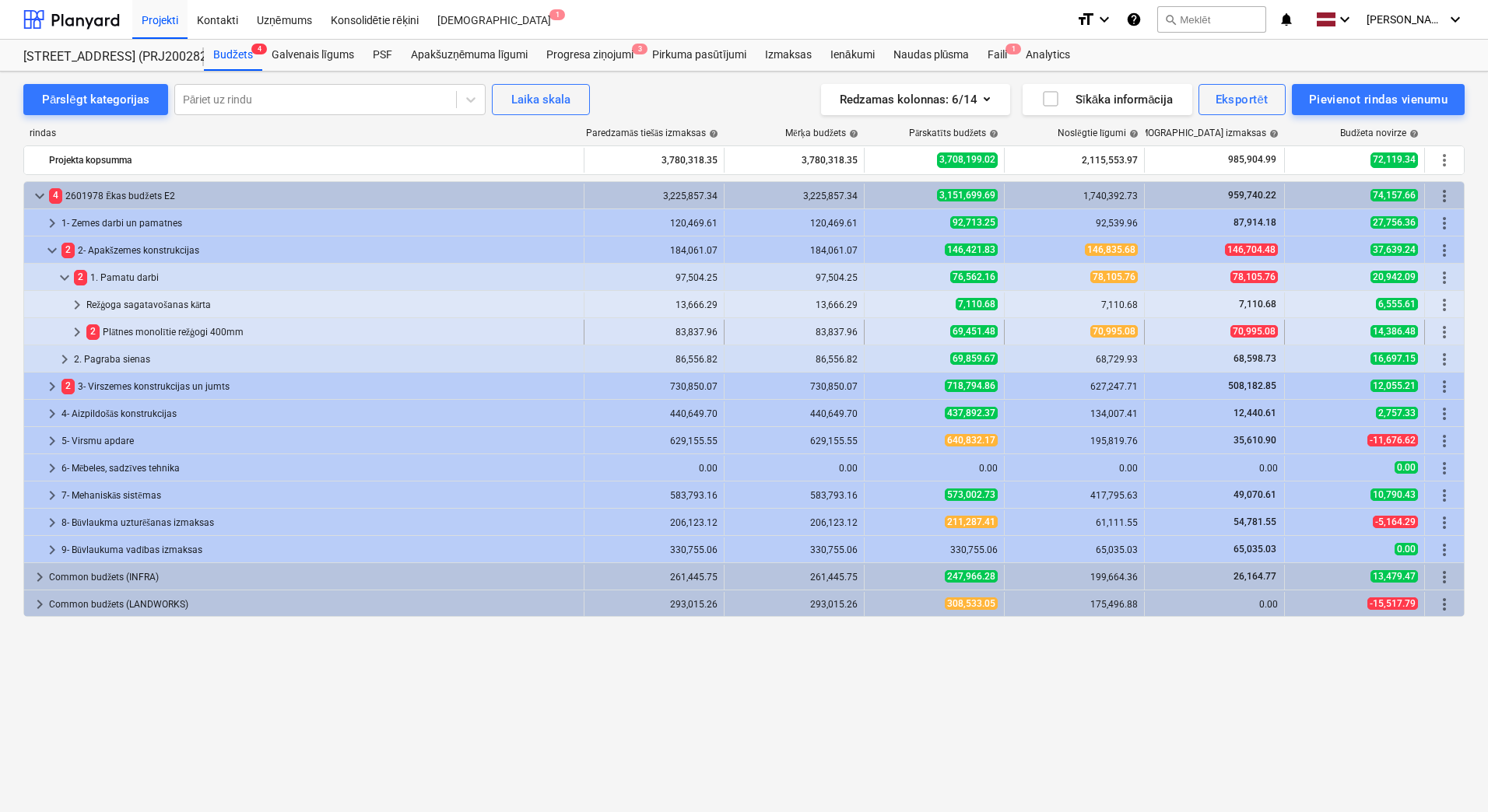
click at [145, 334] on div "2 Plātnes monolītie režģogi 400mm" at bounding box center [332, 332] width 491 height 25
drag, startPoint x: 68, startPoint y: 298, endPoint x: 563, endPoint y: 662, distance: 614.4
click at [563, 662] on div "keyboard_arrow_down 4 2601978 Ēkas budžets E2 3,225,857.34 3,225,857.34 3,151,6…" at bounding box center [744, 465] width 1441 height 567
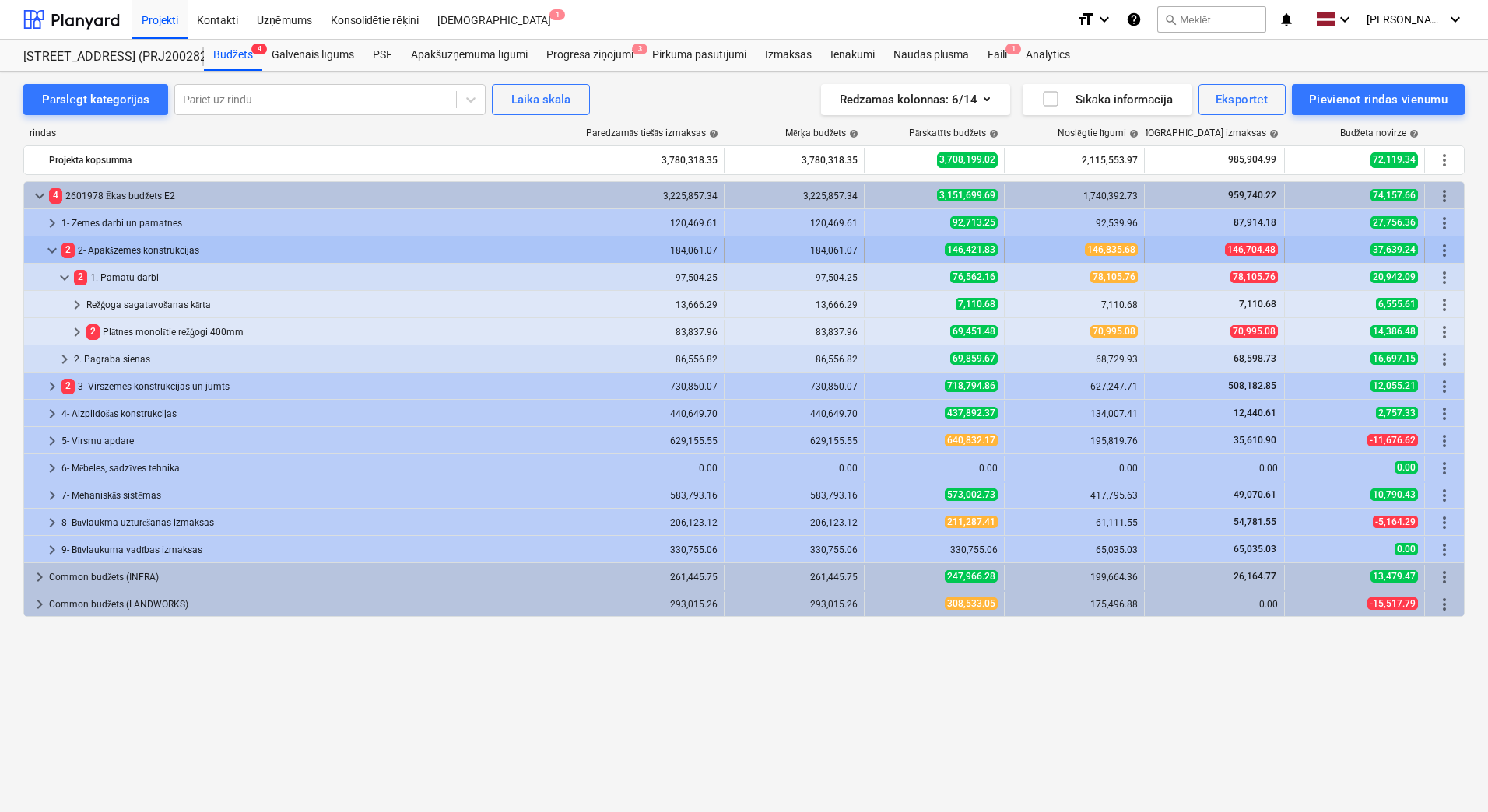
click at [46, 250] on span "keyboard_arrow_down" at bounding box center [52, 250] width 19 height 19
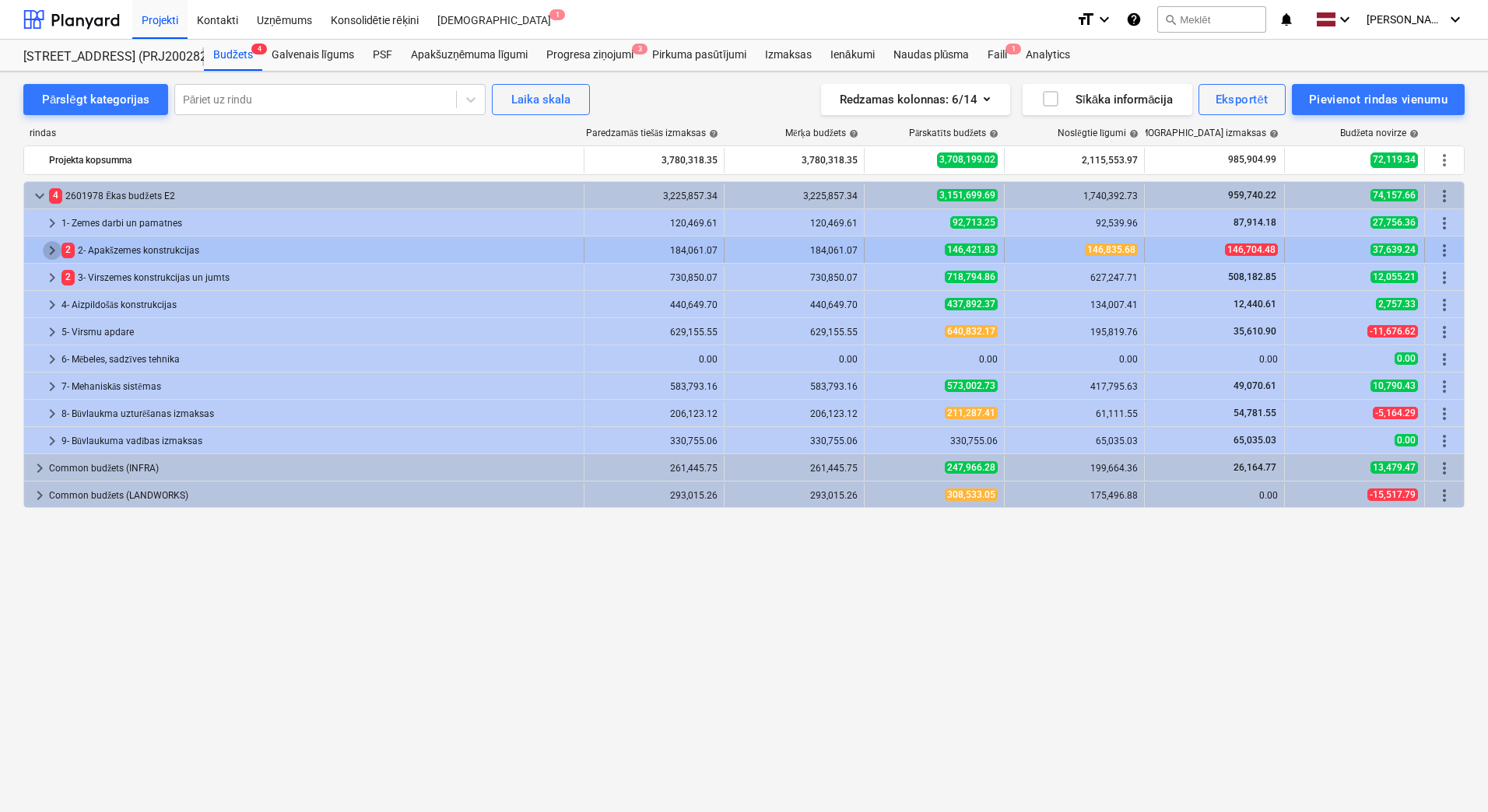
click at [53, 250] on span "keyboard_arrow_right" at bounding box center [52, 250] width 19 height 19
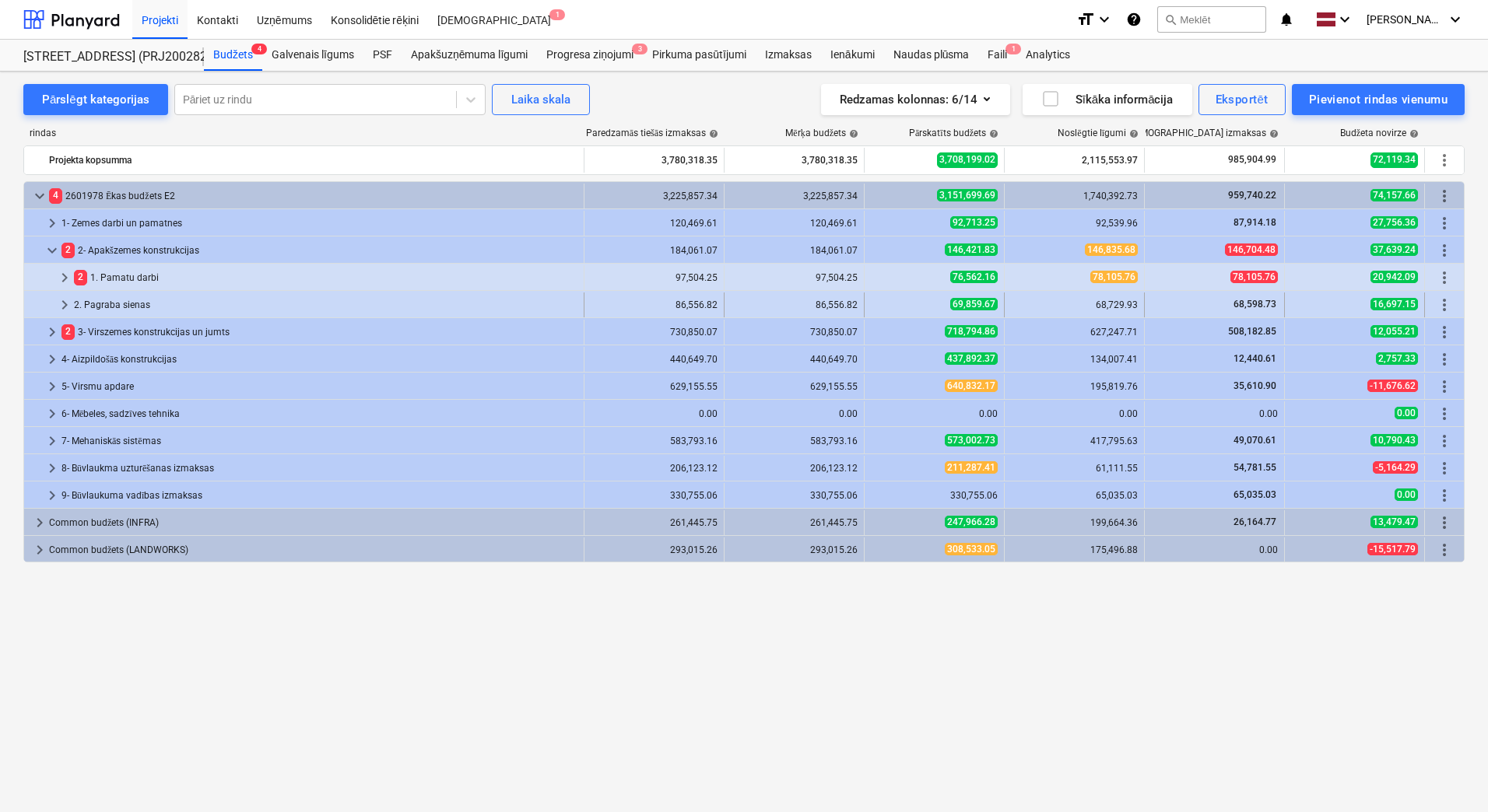
click at [68, 301] on span "keyboard_arrow_right" at bounding box center [64, 305] width 19 height 19
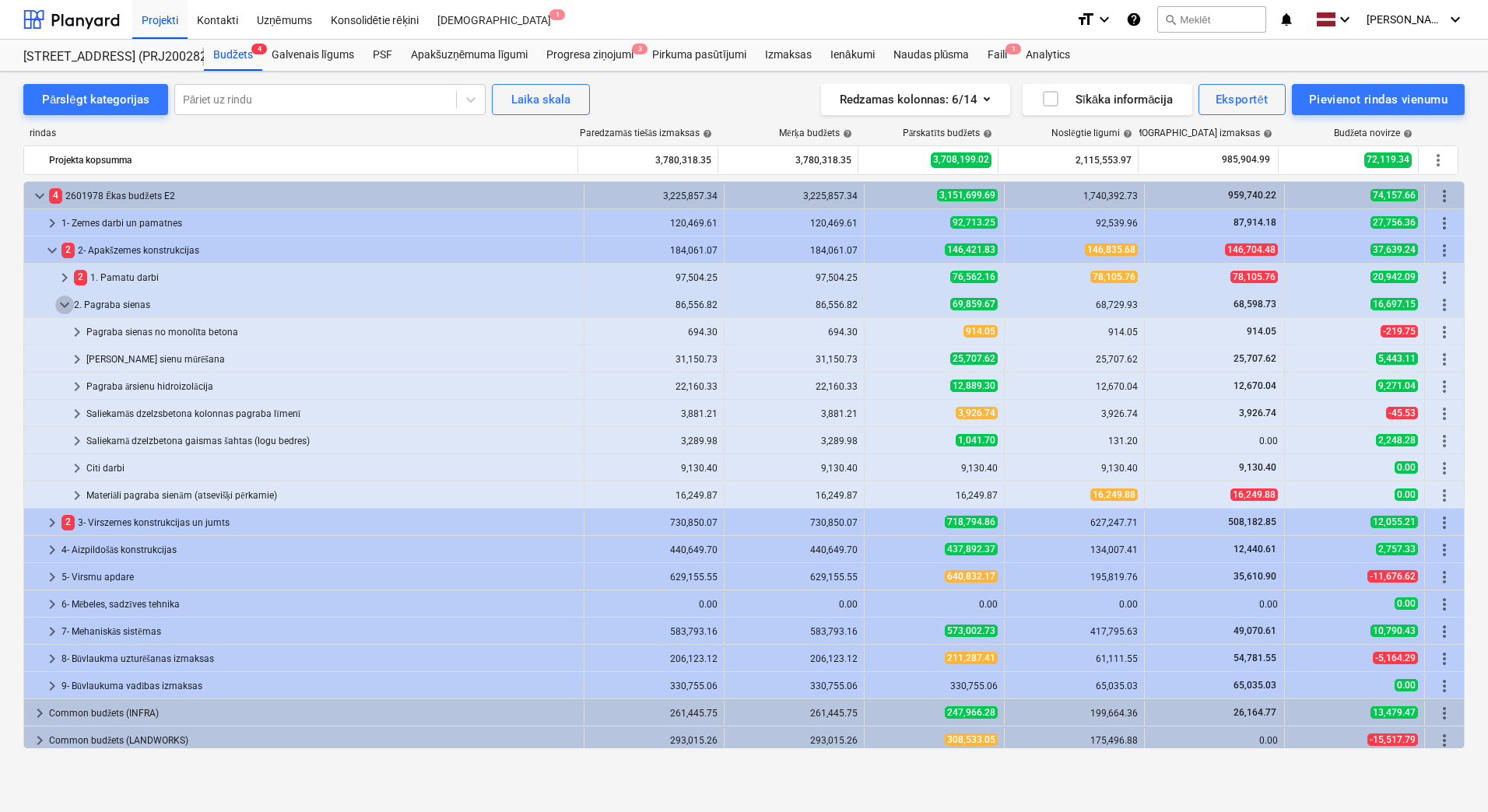
click at [68, 301] on span "keyboard_arrow_down" at bounding box center [64, 305] width 19 height 19
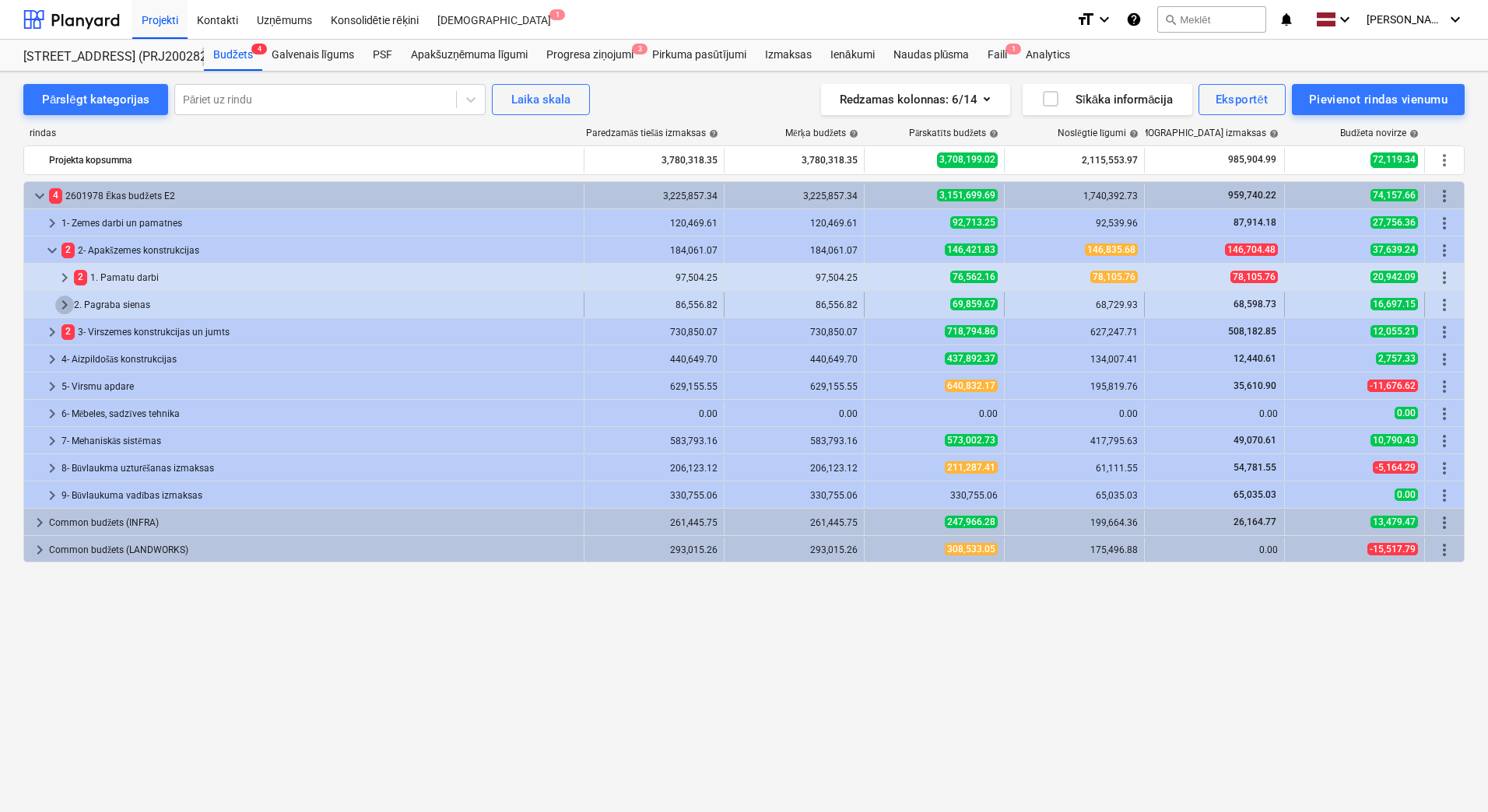
click at [63, 307] on span "keyboard_arrow_right" at bounding box center [64, 305] width 19 height 19
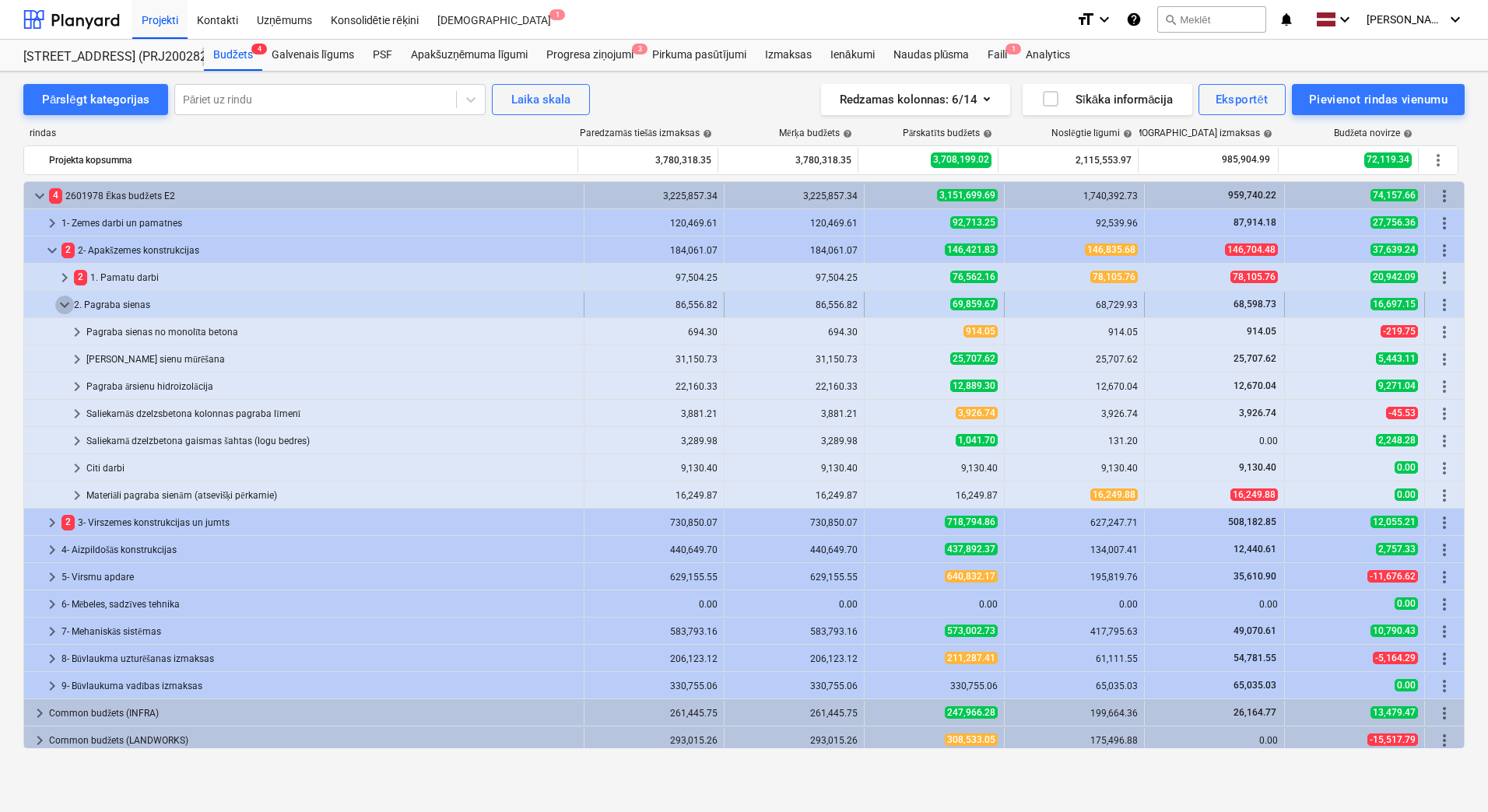
click at [63, 306] on span "keyboard_arrow_down" at bounding box center [64, 305] width 19 height 19
click at [158, 357] on div "[PERSON_NAME] sienu mūrēšana" at bounding box center [332, 359] width 491 height 25
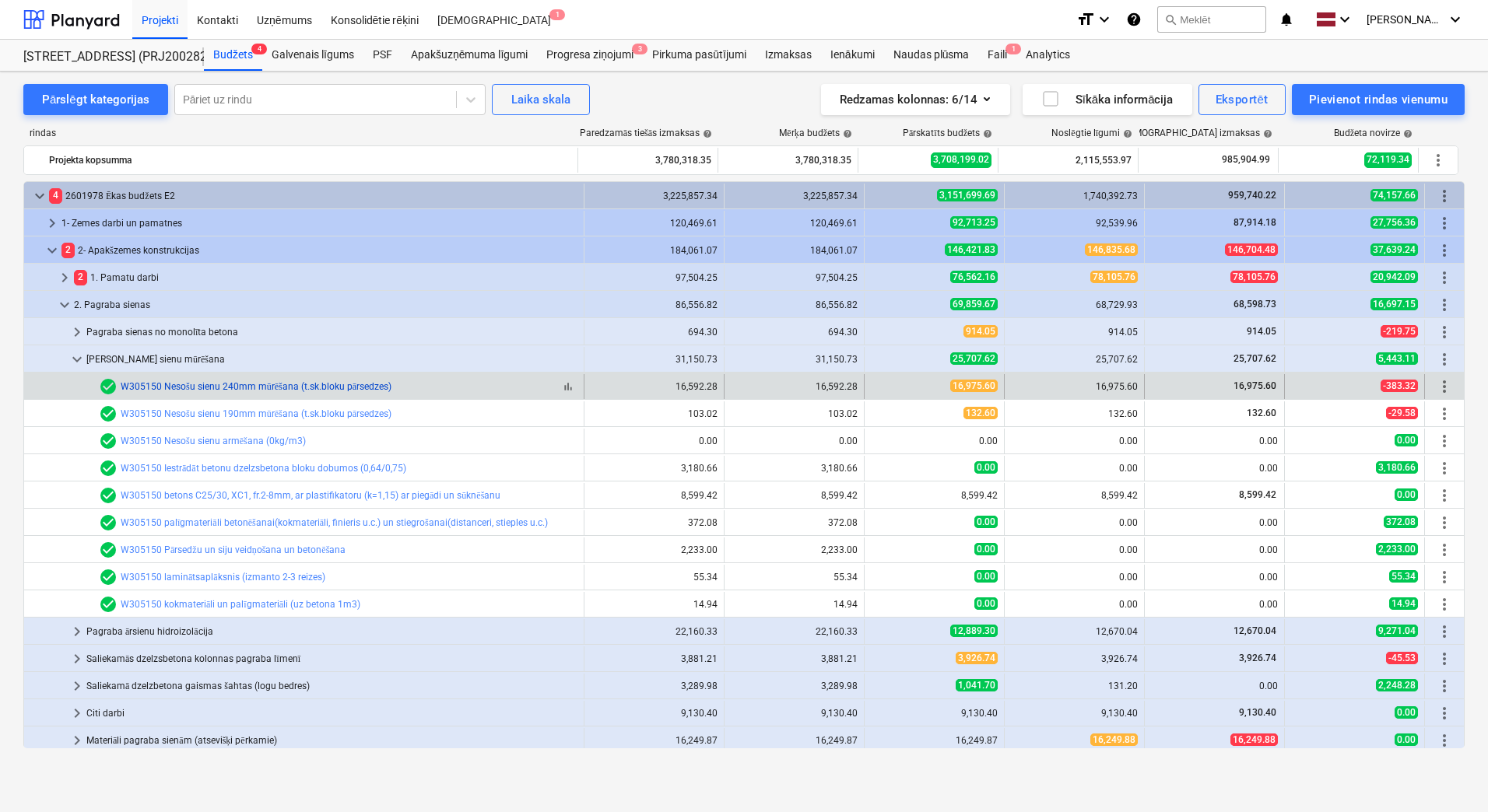
click at [179, 384] on link "W305150 Nesošu sienu 240mm mūrēšana (t.sk.bloku pārsedzes)" at bounding box center [256, 386] width 271 height 11
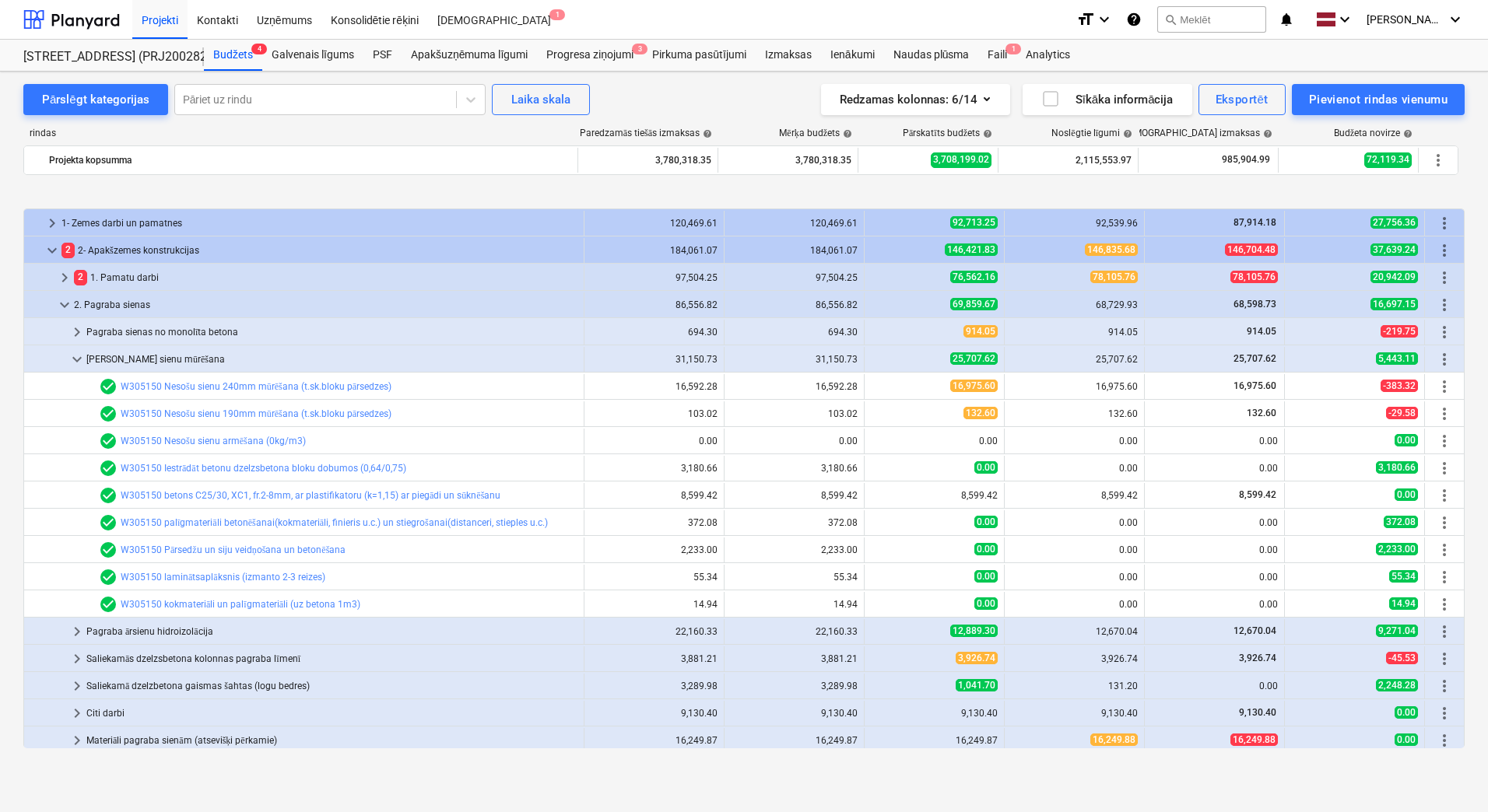
scroll to position [77, 0]
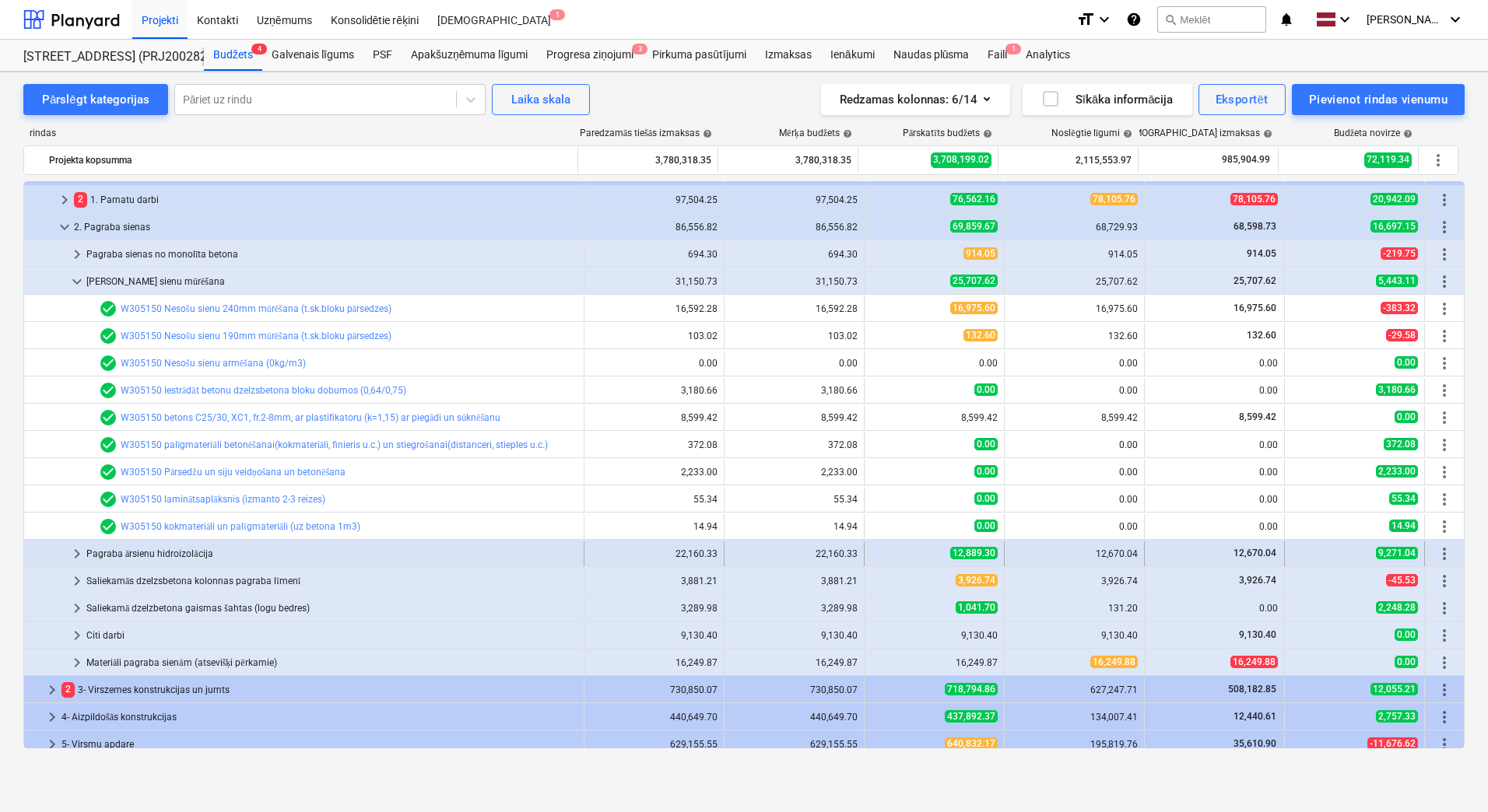
click at [193, 554] on div "Pagraba ārsienu hidroizolācija" at bounding box center [332, 553] width 491 height 25
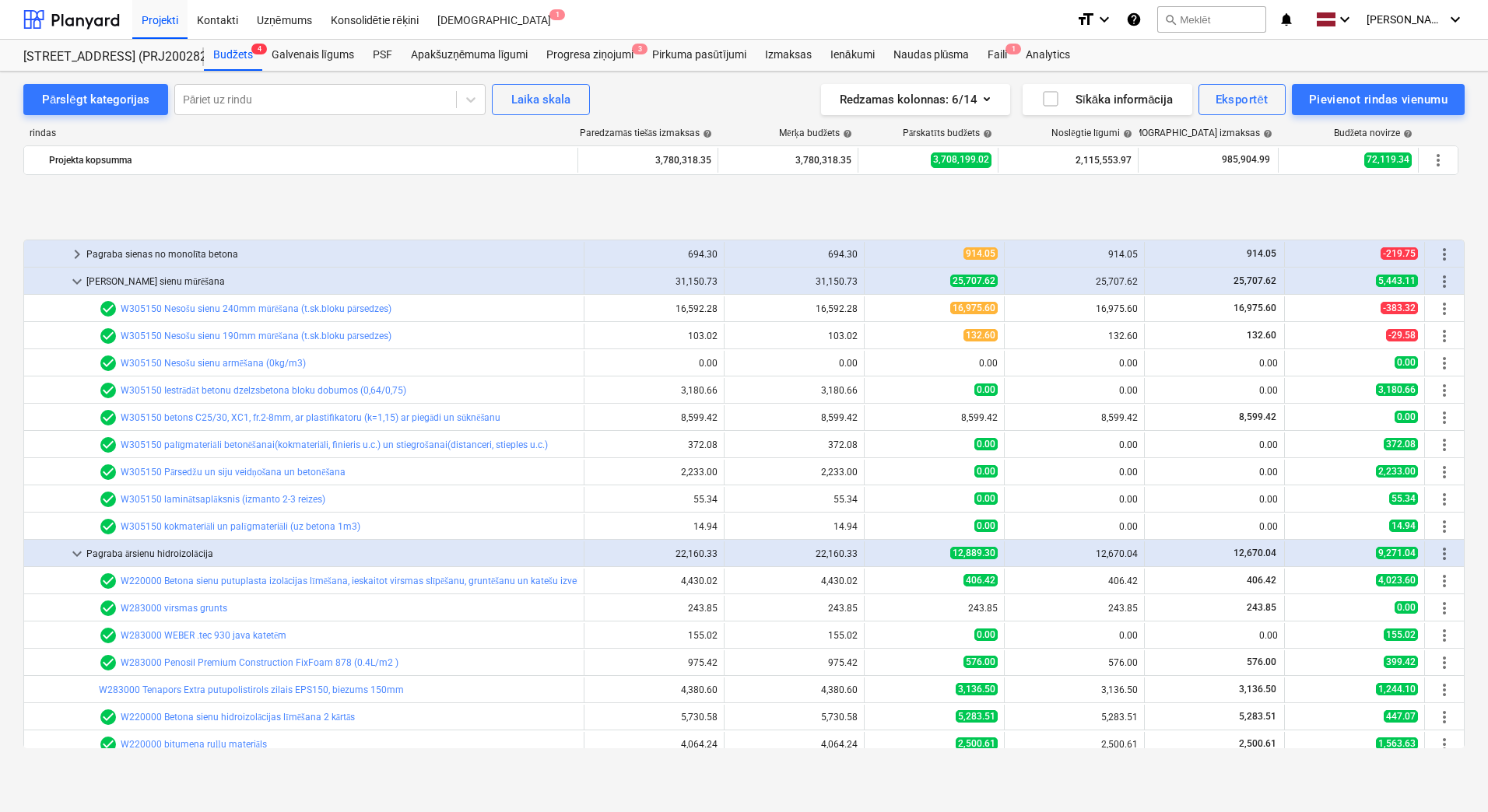
scroll to position [233, 0]
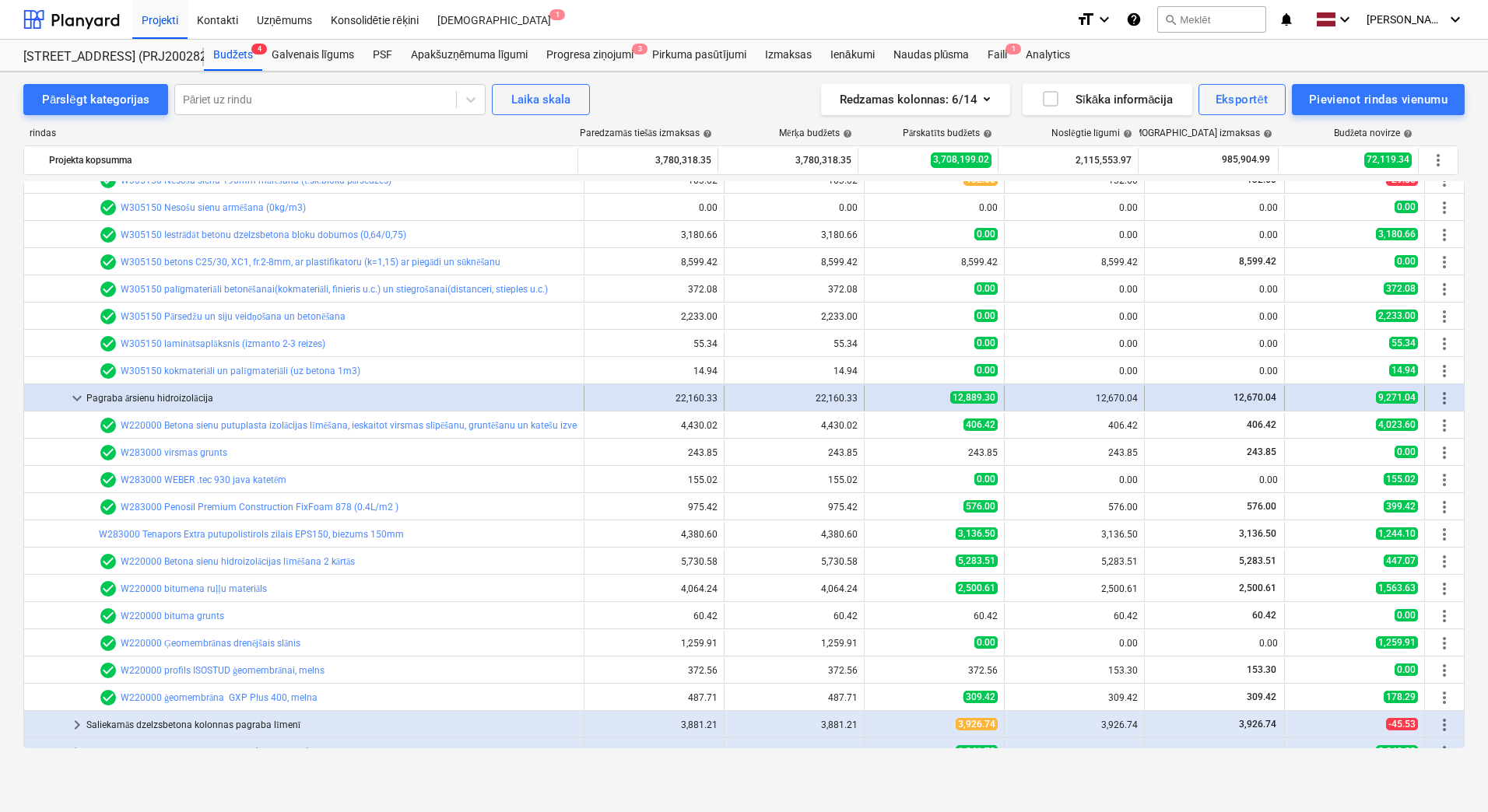
click at [143, 399] on div "Pagraba ārsienu hidroizolācija" at bounding box center [332, 398] width 491 height 25
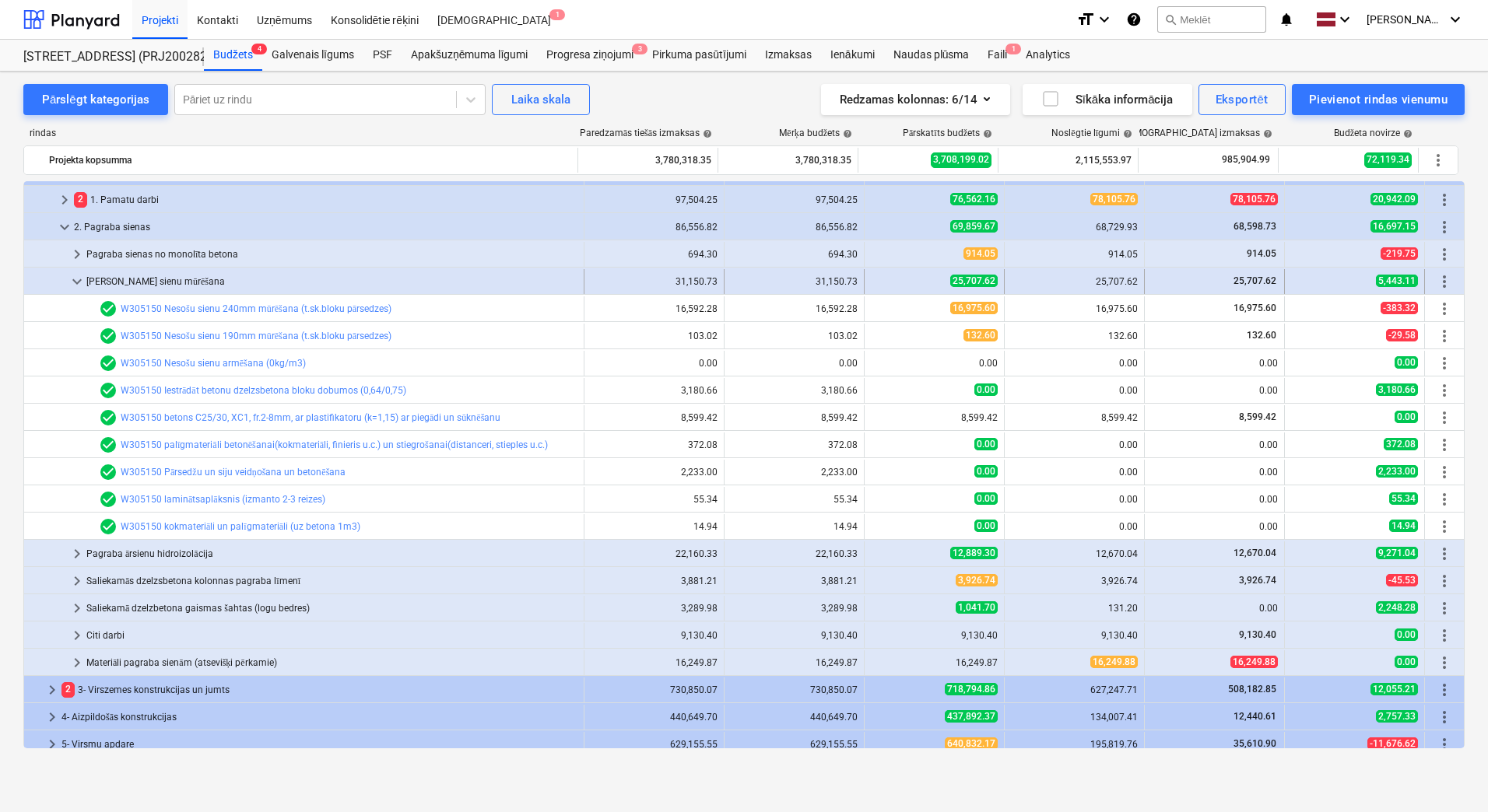
click at [124, 283] on div "[PERSON_NAME] sienu mūrēšana" at bounding box center [332, 281] width 491 height 25
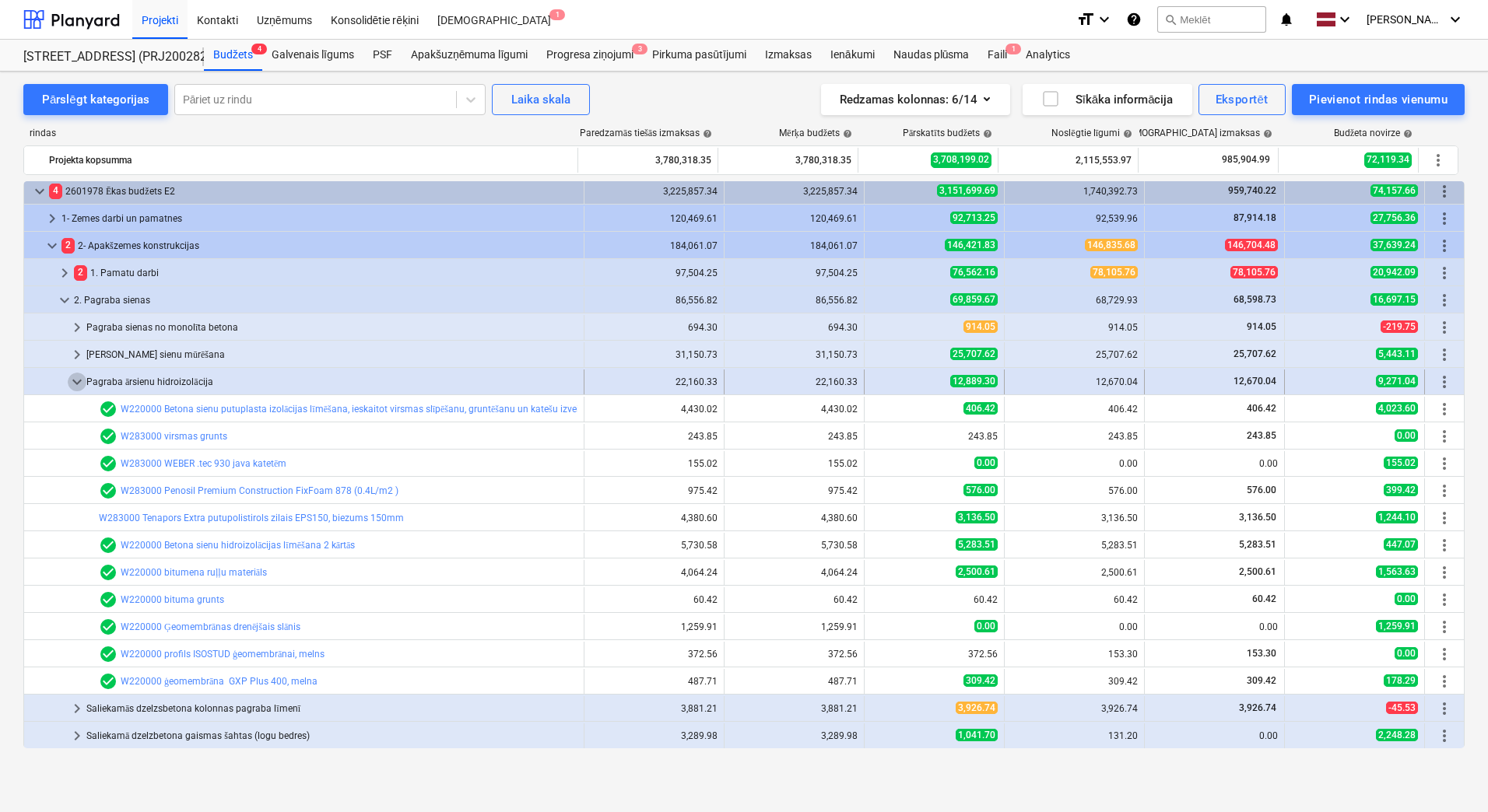
click at [80, 378] on span "keyboard_arrow_down" at bounding box center [77, 382] width 19 height 19
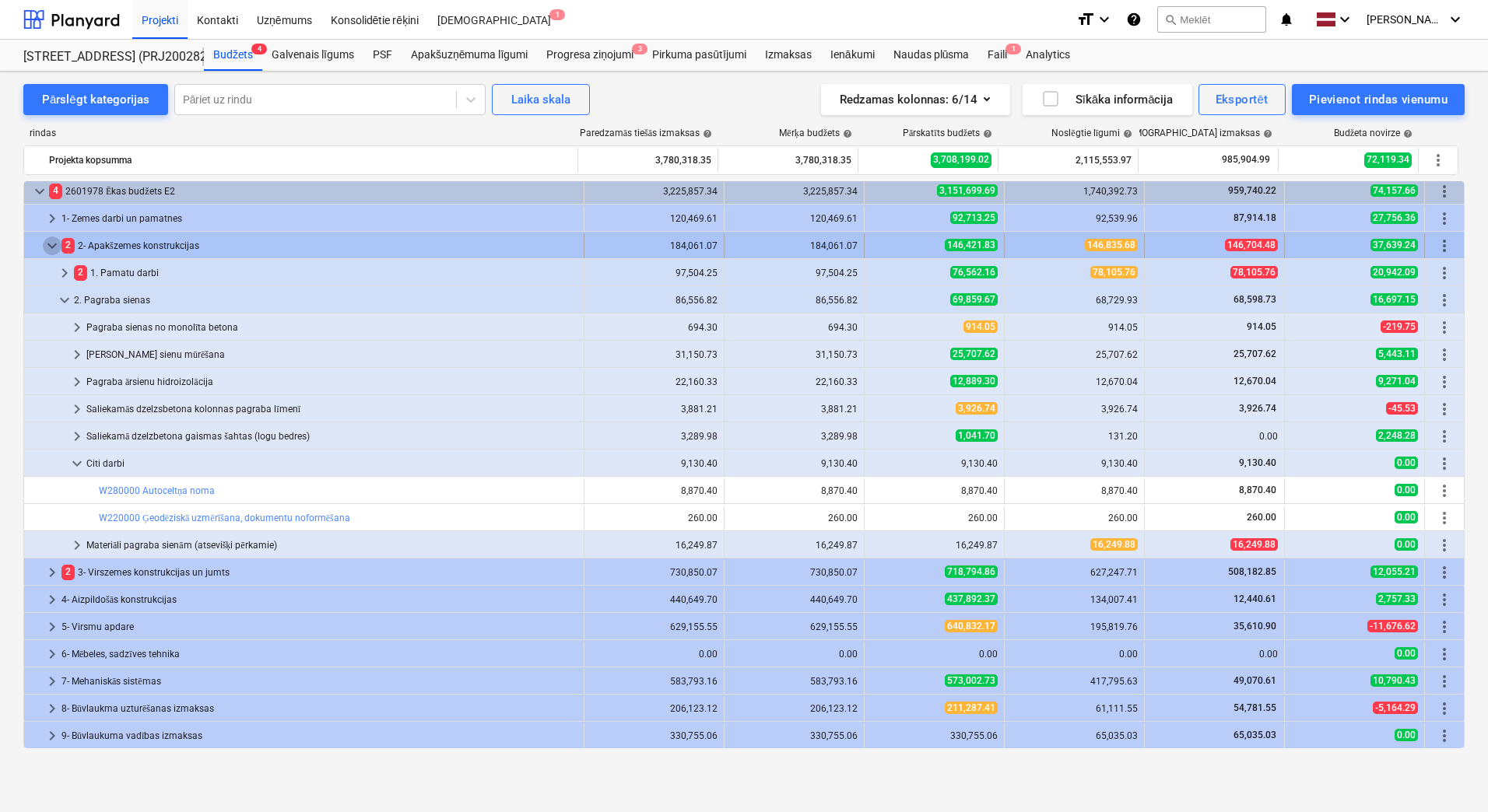
click at [49, 250] on span "keyboard_arrow_down" at bounding box center [52, 245] width 19 height 19
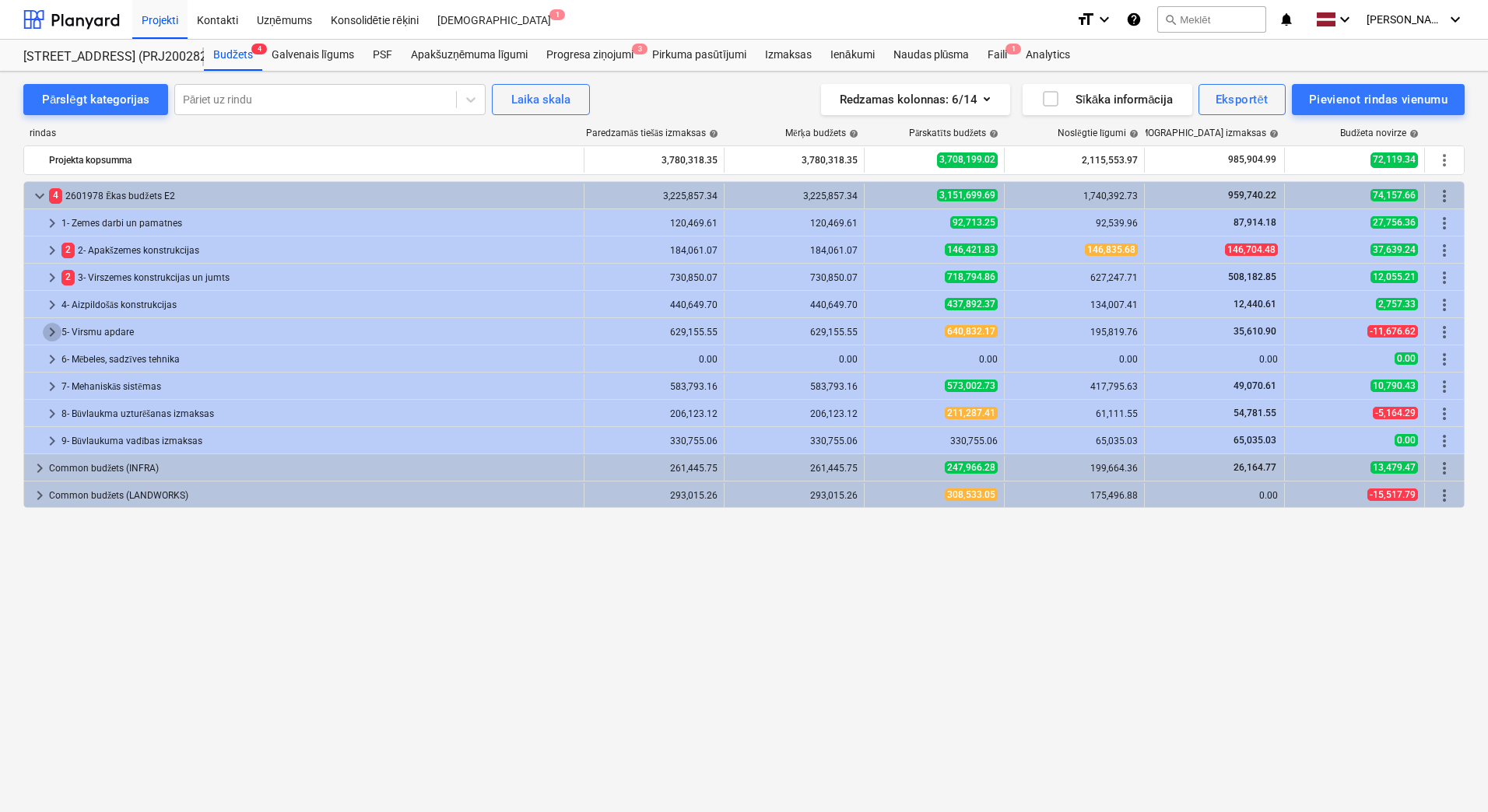
click at [52, 329] on span "keyboard_arrow_right" at bounding box center [52, 332] width 19 height 19
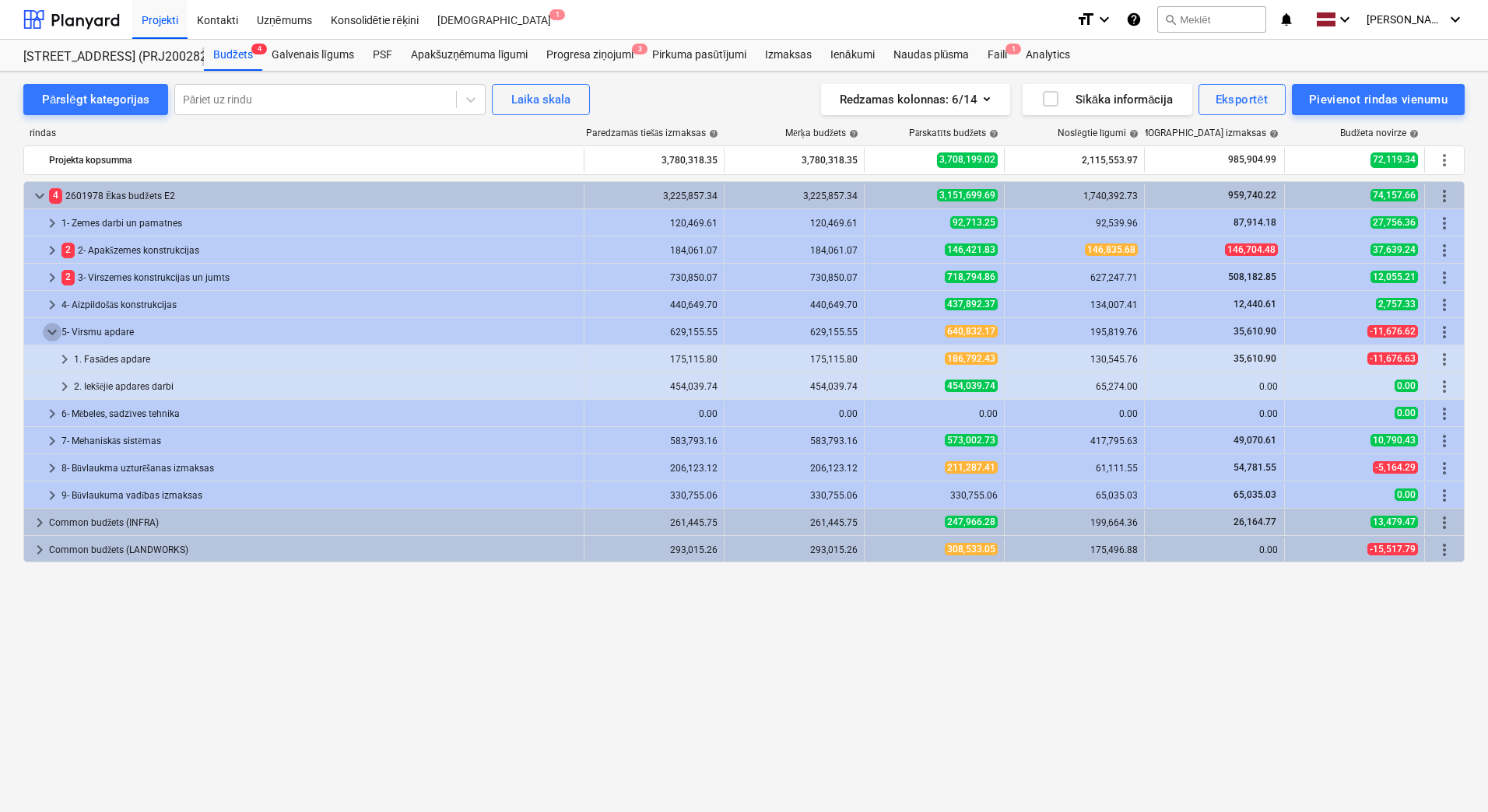
click at [52, 326] on span "keyboard_arrow_down" at bounding box center [52, 332] width 19 height 19
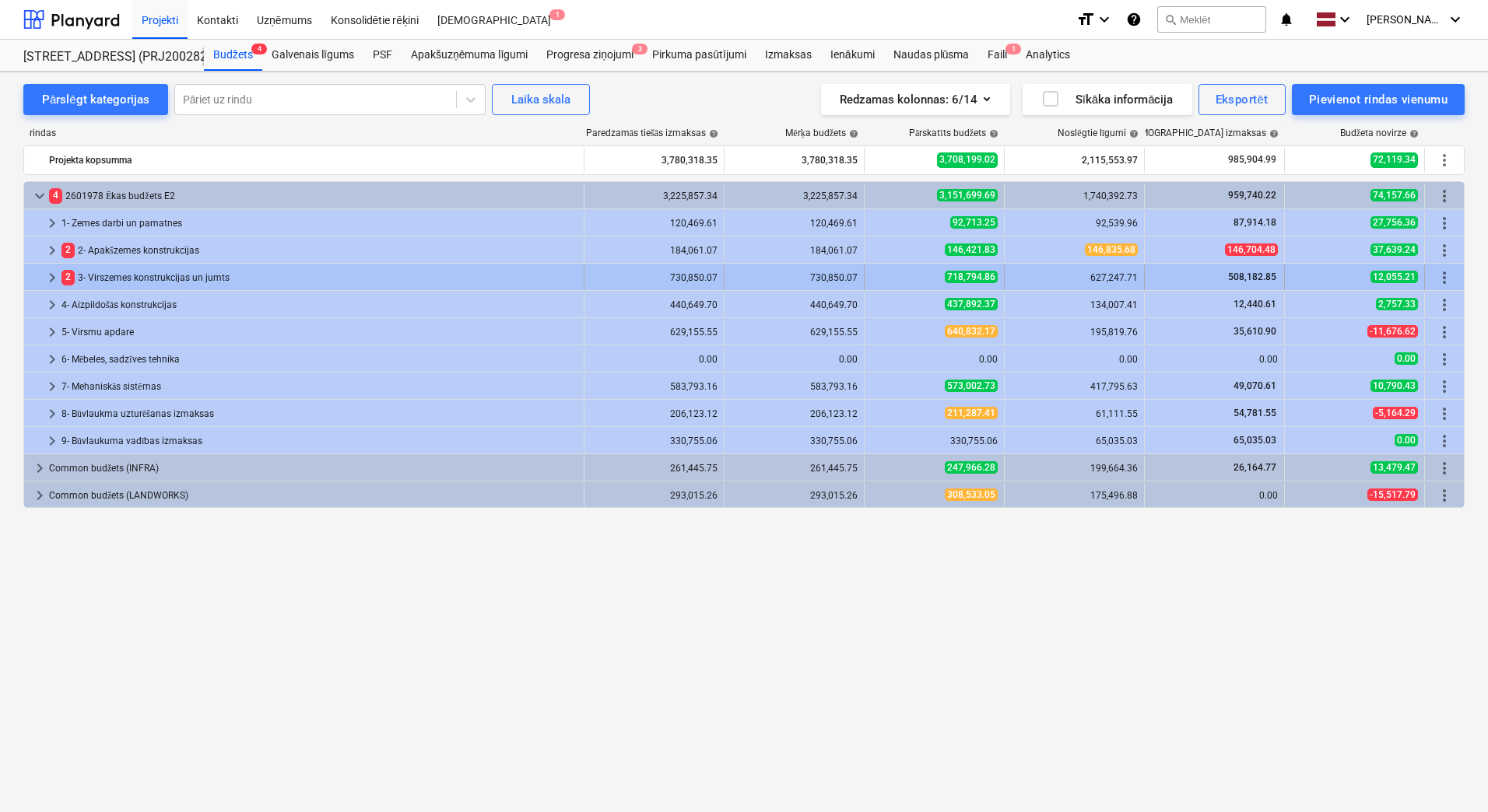
click at [49, 283] on span "keyboard_arrow_right" at bounding box center [52, 278] width 19 height 19
